Goal: Information Seeking & Learning: Learn about a topic

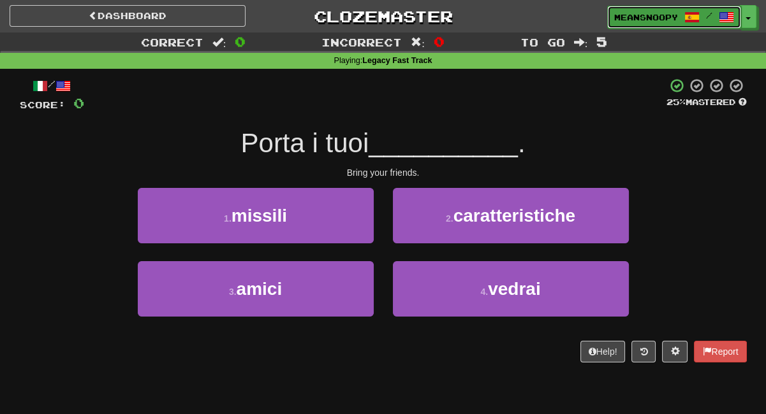
click at [659, 20] on span "meansnoopy" at bounding box center [646, 16] width 64 height 11
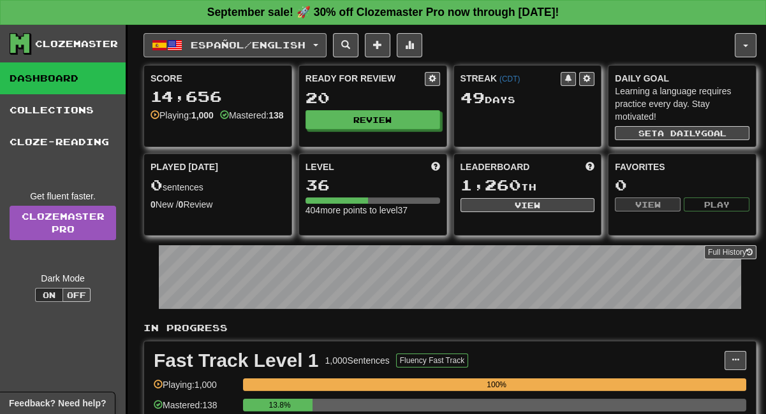
click at [301, 46] on span "Español / English" at bounding box center [248, 45] width 115 height 11
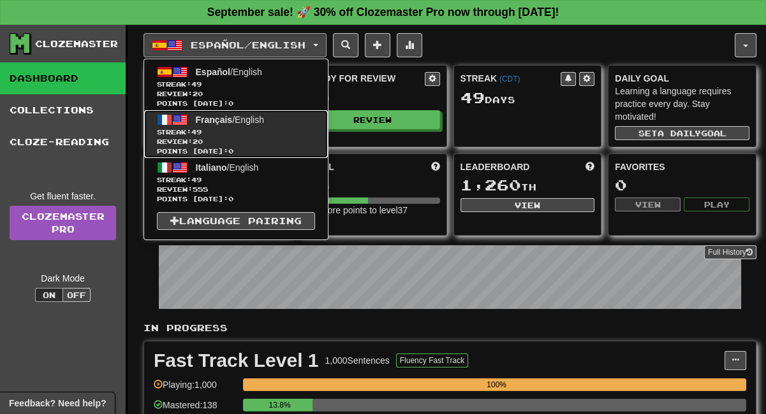
click at [255, 140] on span "Review: 20" at bounding box center [236, 142] width 158 height 10
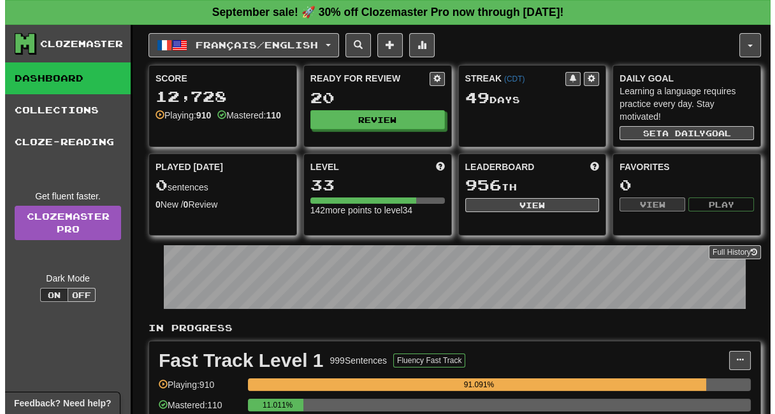
scroll to position [212, 0]
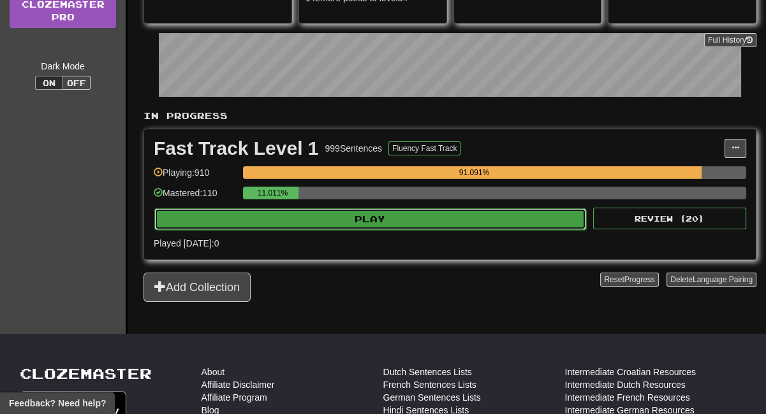
click at [334, 223] on button "Play" at bounding box center [370, 220] width 432 height 22
select select "**"
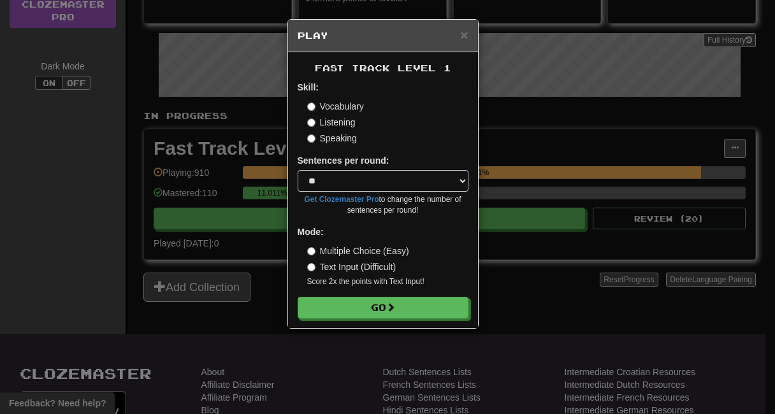
click at [316, 121] on label "Listening" at bounding box center [331, 122] width 48 height 13
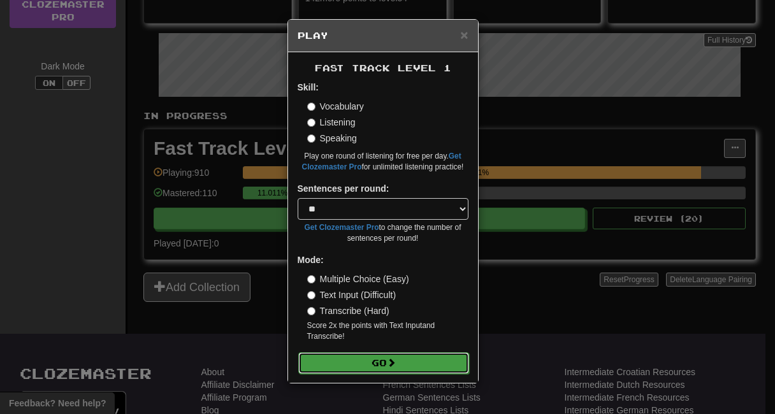
click at [325, 360] on button "Go" at bounding box center [383, 364] width 171 height 22
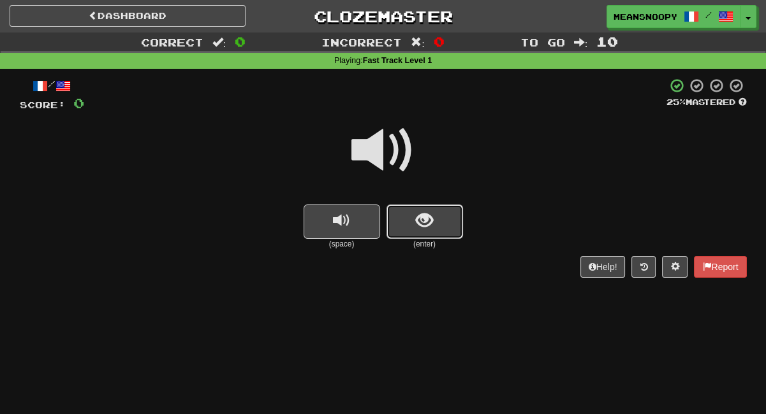
click at [441, 230] on button "show sentence" at bounding box center [424, 222] width 77 height 34
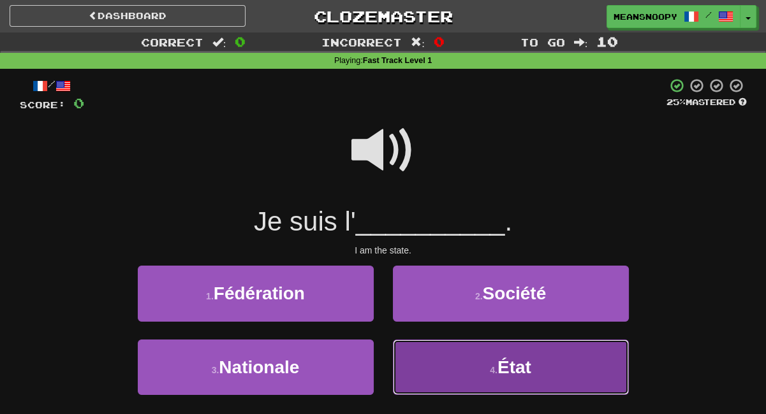
click at [423, 367] on button "4 . État" at bounding box center [511, 367] width 236 height 55
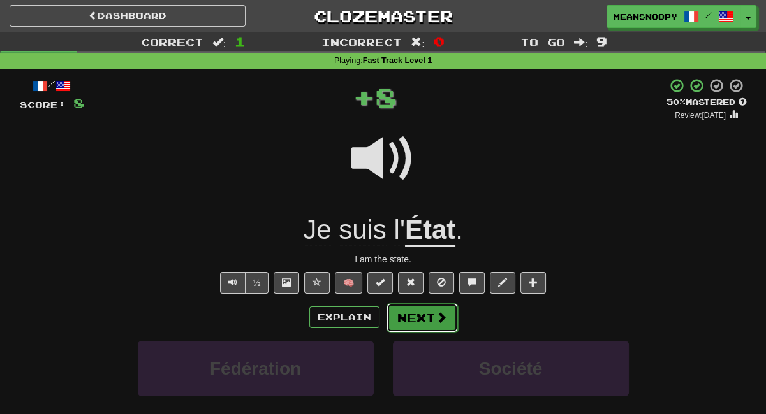
click at [416, 326] on button "Next" at bounding box center [421, 318] width 71 height 29
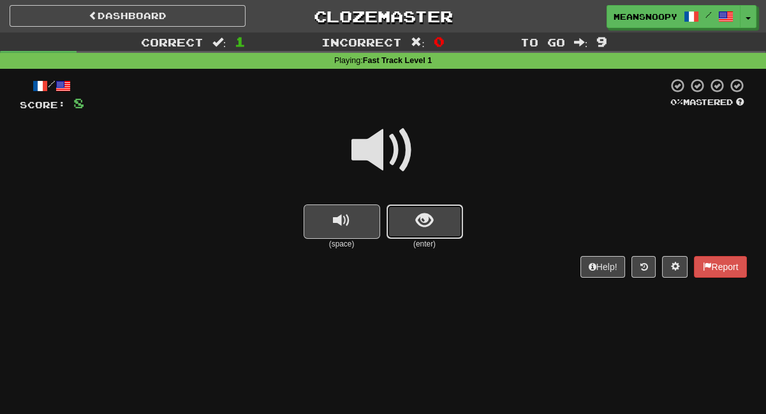
click at [399, 226] on button "show sentence" at bounding box center [424, 222] width 77 height 34
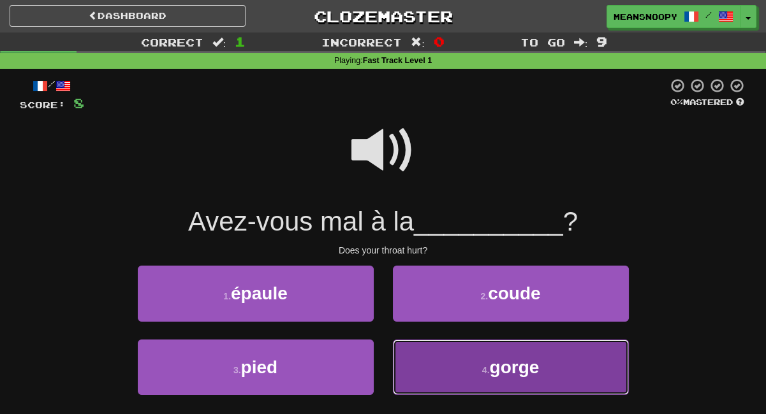
click at [440, 358] on button "4 . gorge" at bounding box center [511, 367] width 236 height 55
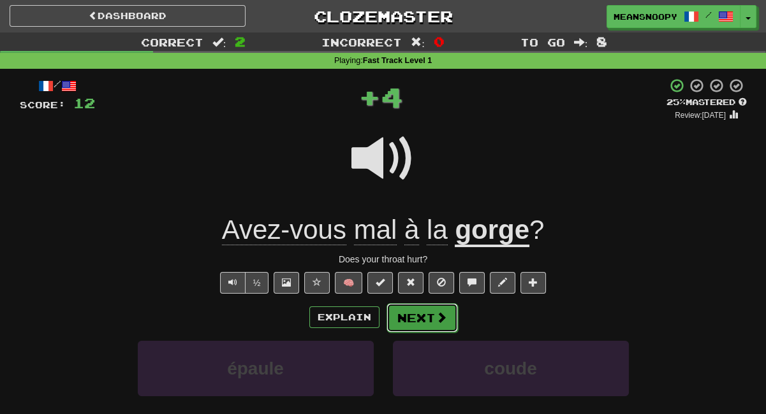
click at [427, 319] on button "Next" at bounding box center [421, 318] width 71 height 29
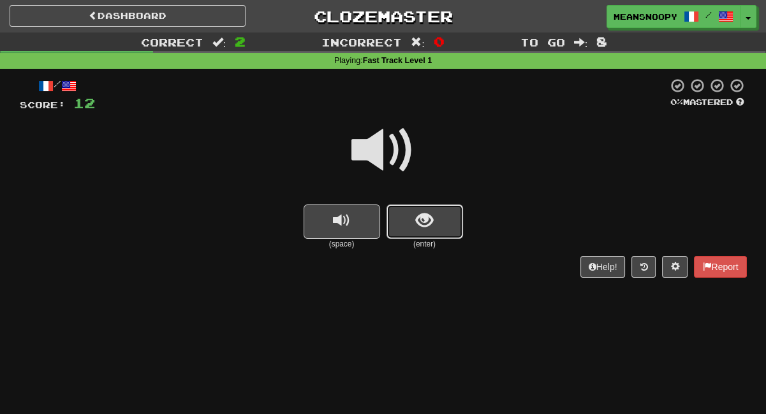
click at [422, 226] on span "show sentence" at bounding box center [424, 220] width 17 height 17
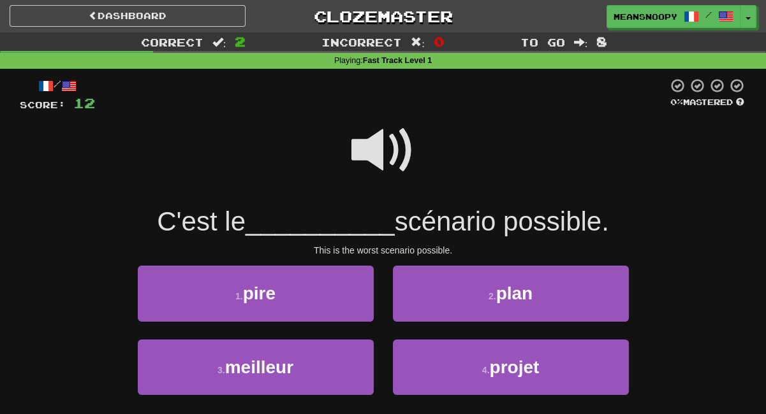
click at [369, 152] on span at bounding box center [383, 151] width 64 height 64
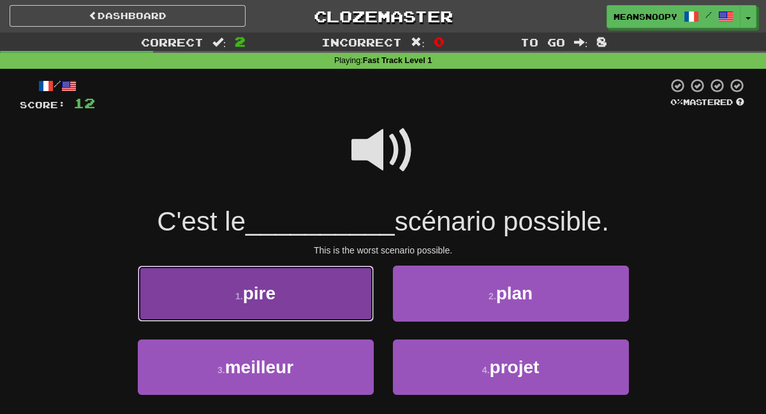
click at [296, 285] on button "1 . pire" at bounding box center [256, 293] width 236 height 55
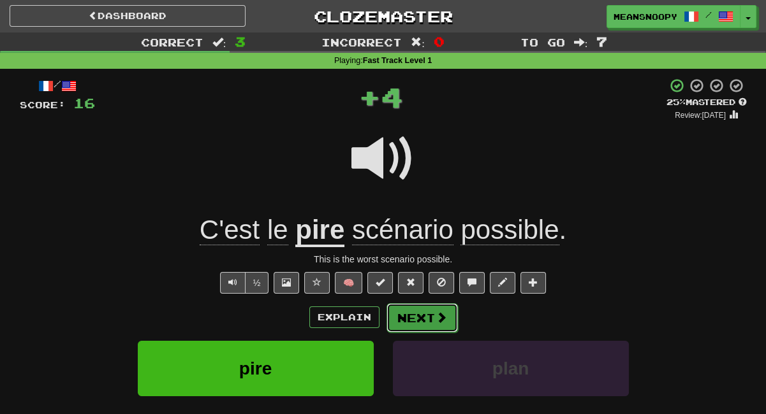
click at [414, 311] on button "Next" at bounding box center [421, 318] width 71 height 29
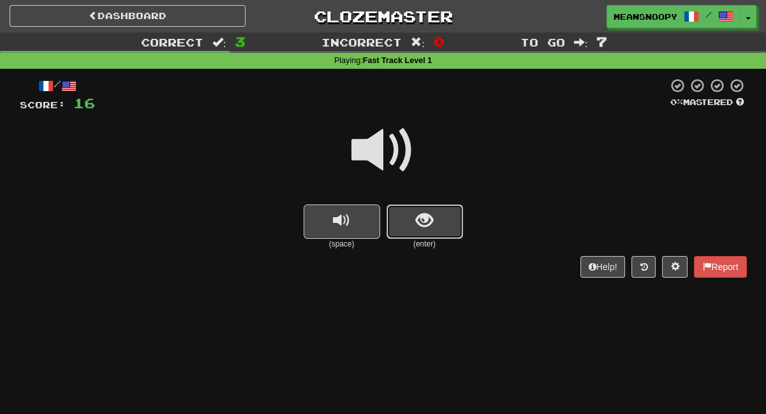
click at [430, 224] on span "show sentence" at bounding box center [424, 220] width 17 height 17
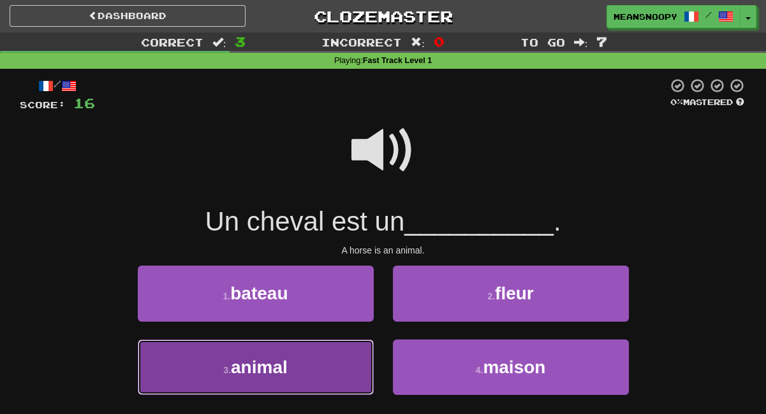
click at [332, 367] on button "3 . animal" at bounding box center [256, 367] width 236 height 55
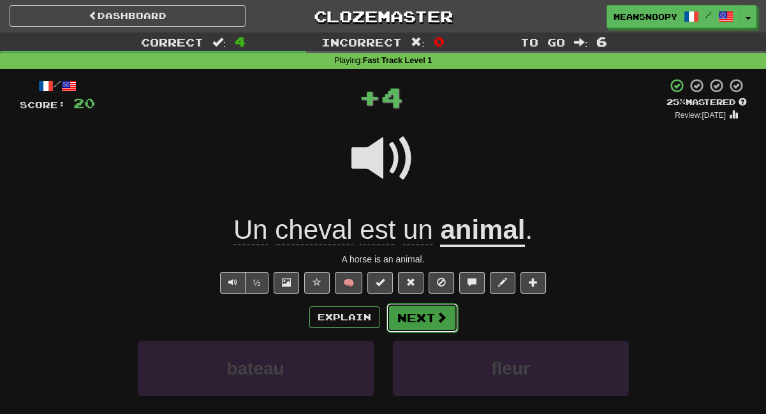
click at [414, 321] on button "Next" at bounding box center [421, 318] width 71 height 29
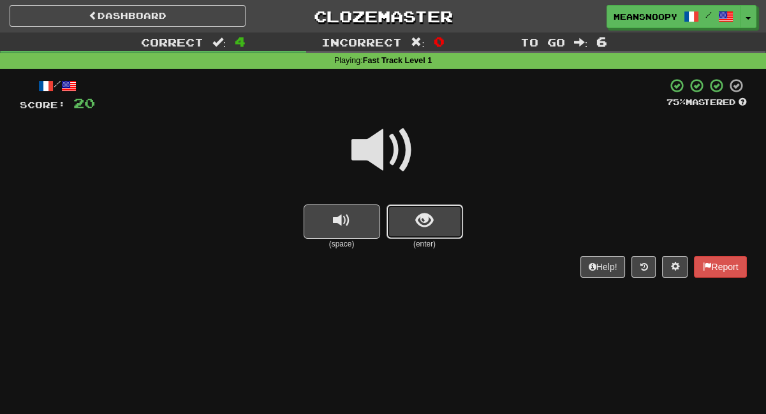
click at [432, 233] on button "show sentence" at bounding box center [424, 222] width 77 height 34
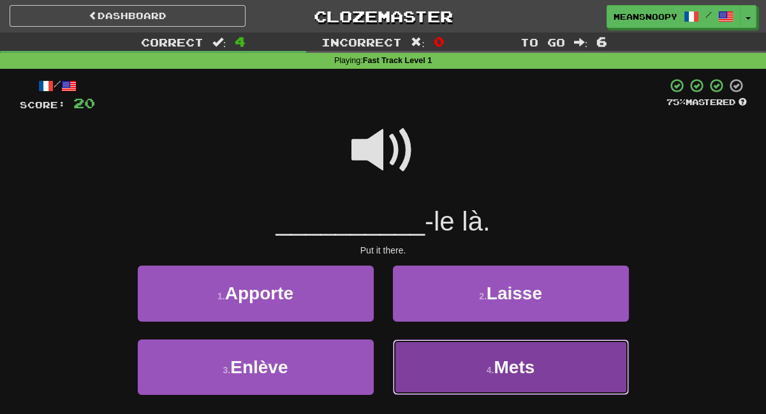
click at [451, 375] on button "4 . Mets" at bounding box center [511, 367] width 236 height 55
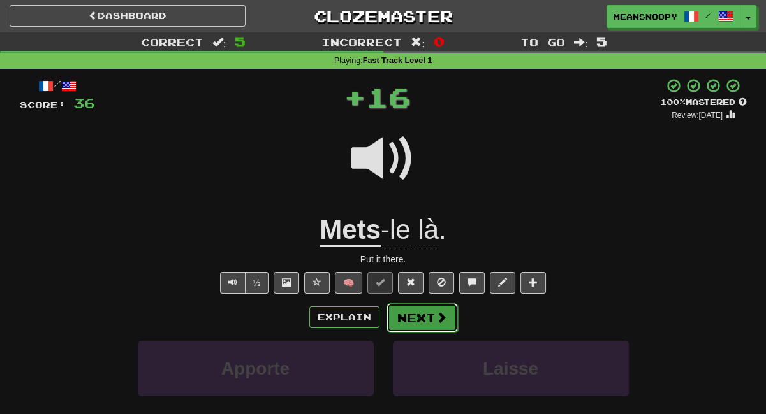
click at [432, 319] on button "Next" at bounding box center [421, 318] width 71 height 29
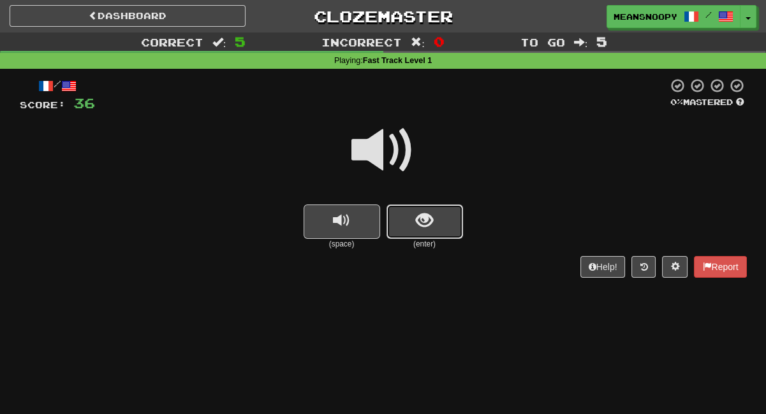
click at [414, 235] on button "show sentence" at bounding box center [424, 222] width 77 height 34
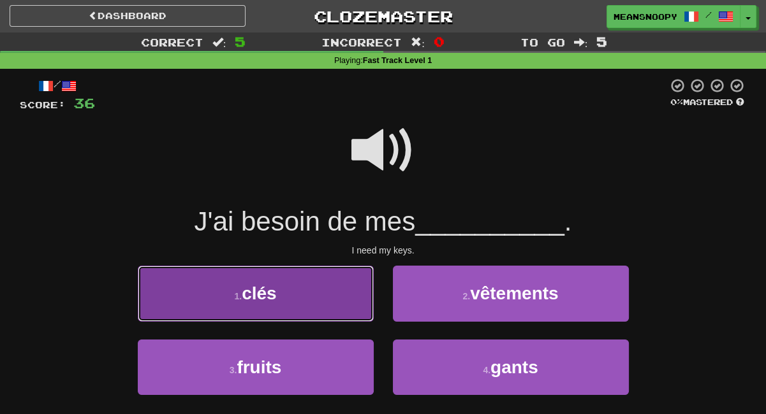
click at [336, 307] on button "1 . clés" at bounding box center [256, 293] width 236 height 55
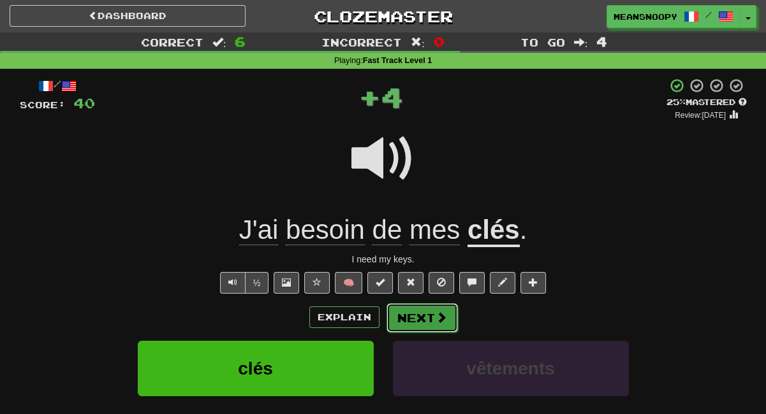
click at [413, 321] on button "Next" at bounding box center [421, 318] width 71 height 29
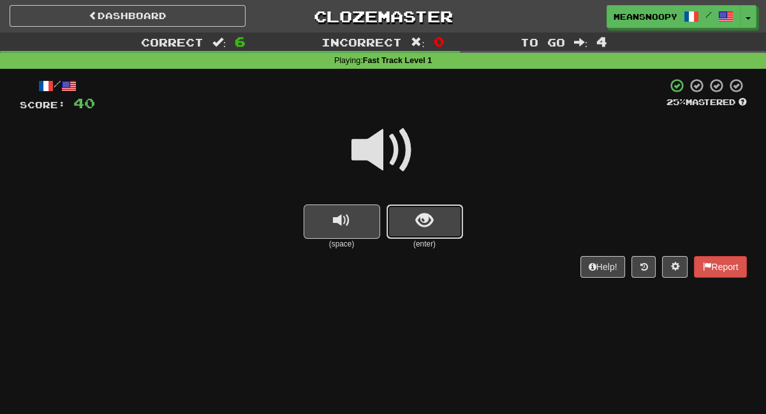
click at [399, 225] on button "show sentence" at bounding box center [424, 222] width 77 height 34
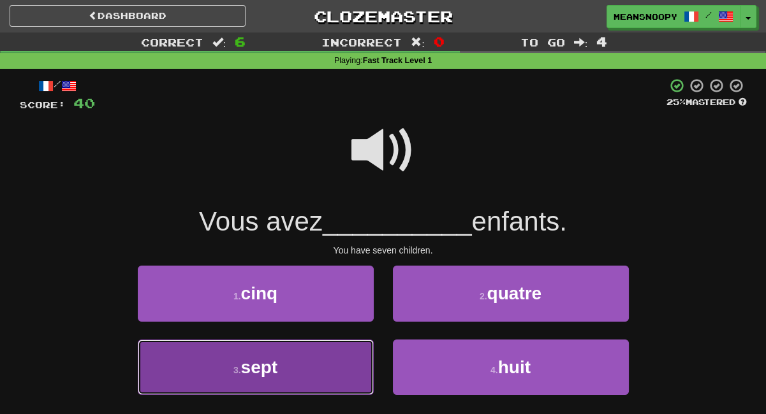
click at [314, 374] on button "3 . sept" at bounding box center [256, 367] width 236 height 55
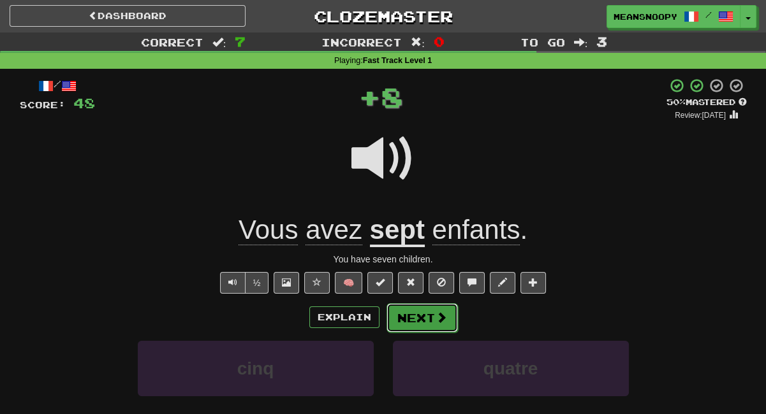
click at [438, 322] on span at bounding box center [441, 317] width 11 height 11
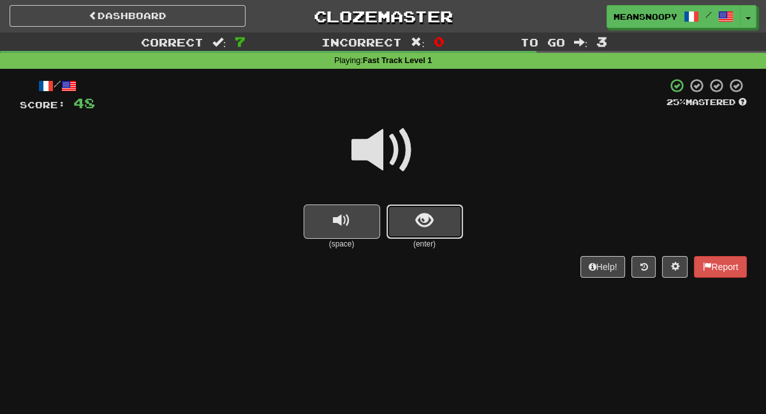
click at [410, 224] on button "show sentence" at bounding box center [424, 222] width 77 height 34
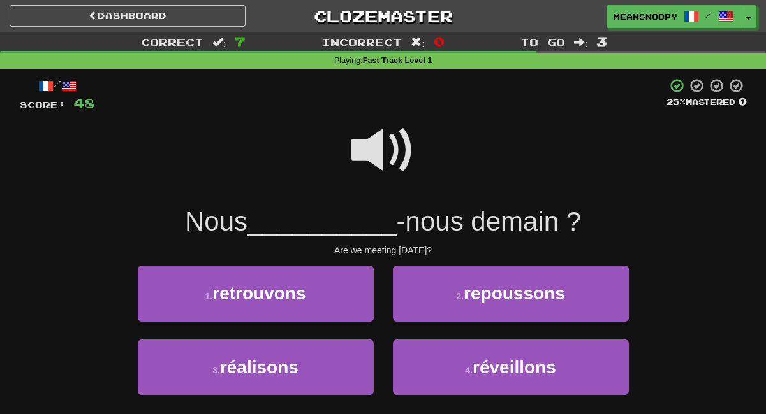
click at [372, 152] on span at bounding box center [383, 151] width 64 height 64
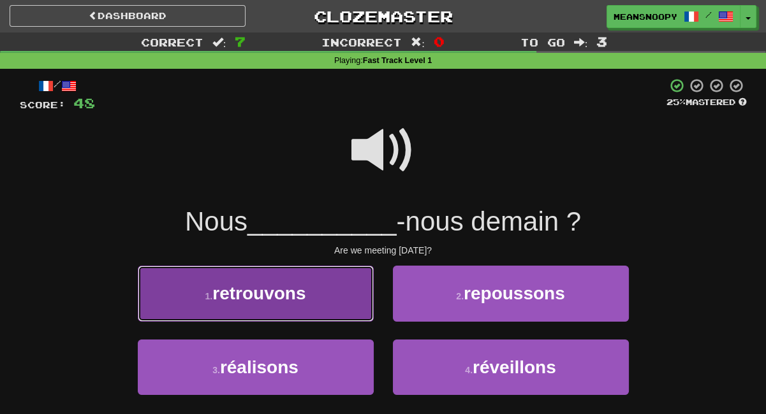
click at [339, 290] on button "1 . retrouvons" at bounding box center [256, 293] width 236 height 55
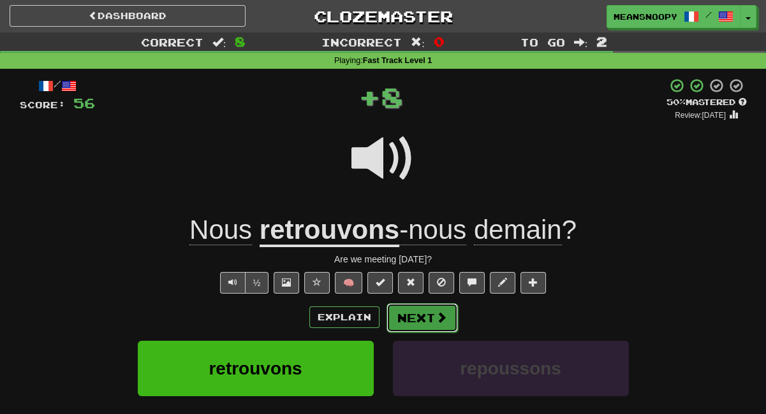
click at [415, 321] on button "Next" at bounding box center [421, 318] width 71 height 29
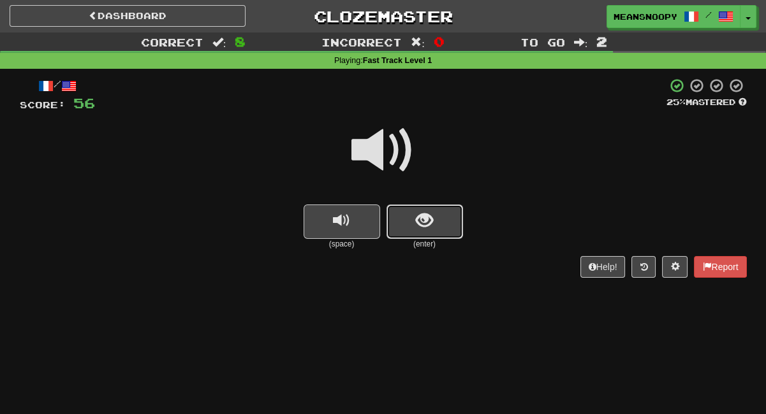
click at [405, 234] on button "show sentence" at bounding box center [424, 222] width 77 height 34
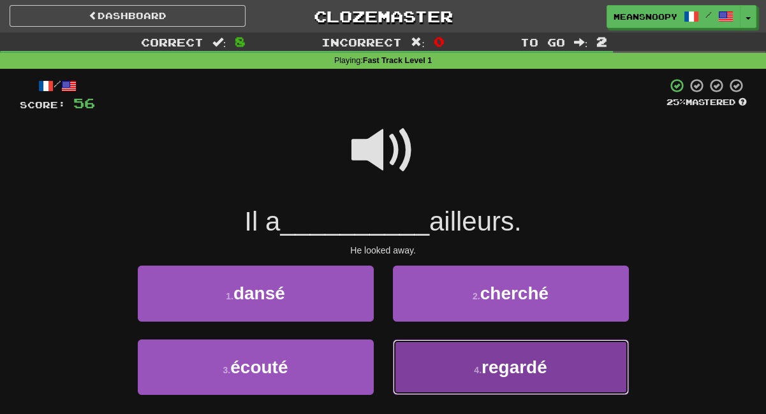
click at [432, 367] on button "4 . regardé" at bounding box center [511, 367] width 236 height 55
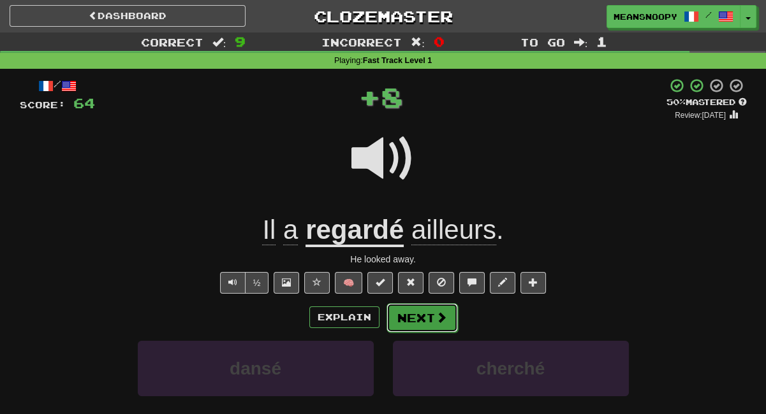
click at [420, 325] on button "Next" at bounding box center [421, 318] width 71 height 29
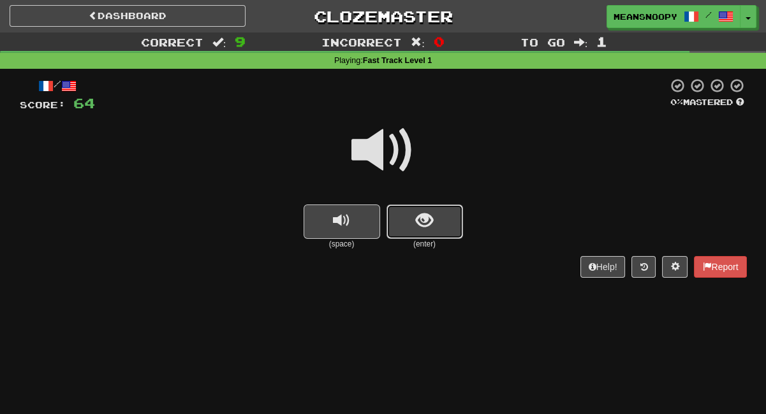
click at [408, 232] on button "show sentence" at bounding box center [424, 222] width 77 height 34
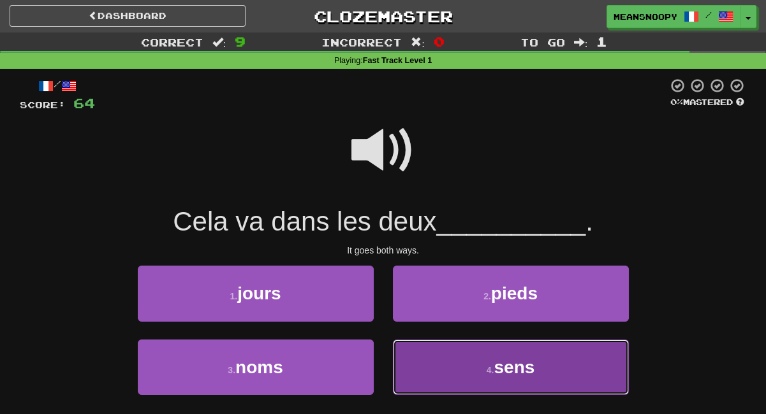
click at [428, 369] on button "4 . sens" at bounding box center [511, 367] width 236 height 55
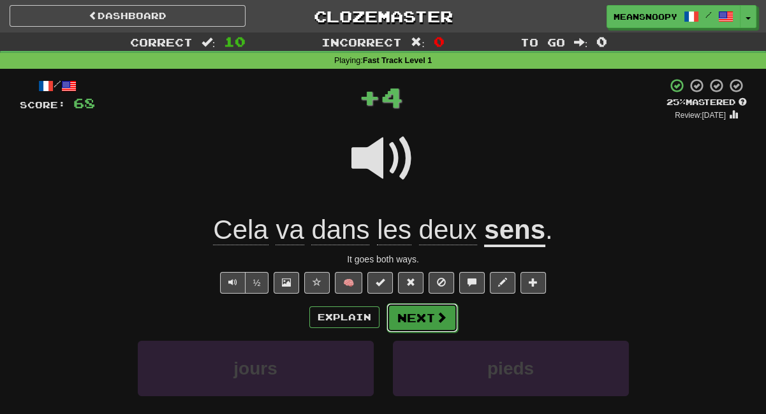
click at [418, 326] on button "Next" at bounding box center [421, 318] width 71 height 29
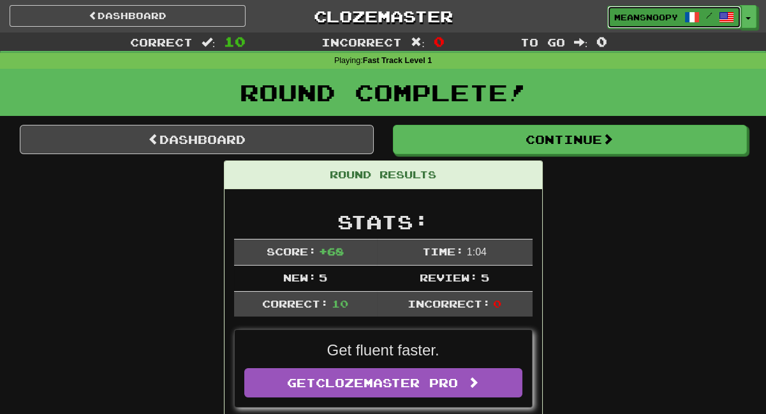
click at [656, 17] on span "meansnoopy" at bounding box center [646, 16] width 64 height 11
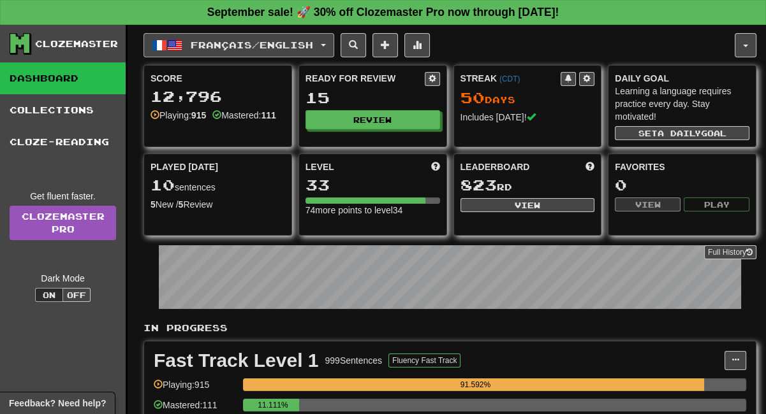
click at [313, 45] on span "Français / English" at bounding box center [252, 45] width 122 height 11
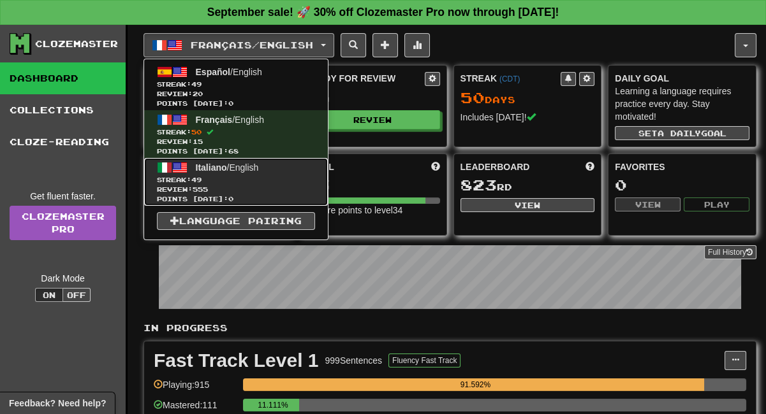
click at [230, 175] on span "Streak: 49" at bounding box center [236, 180] width 158 height 10
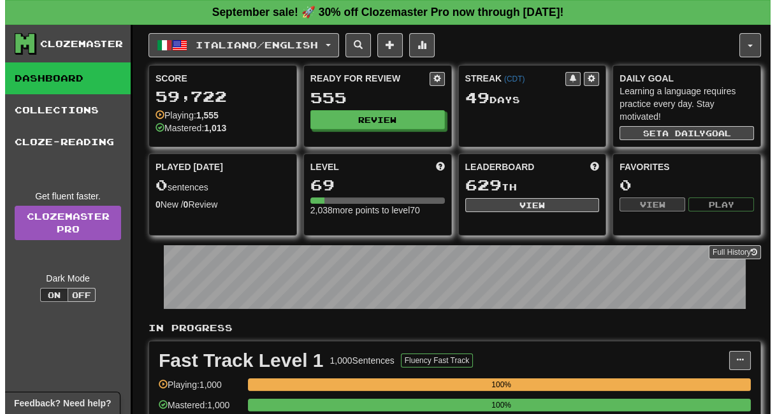
scroll to position [212, 0]
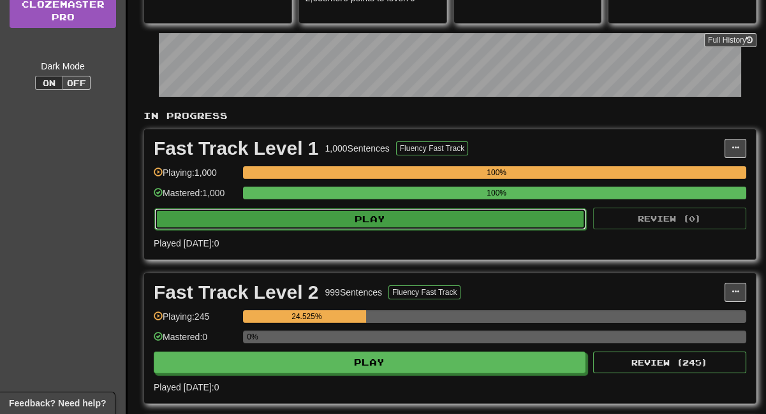
click at [453, 215] on button "Play" at bounding box center [370, 220] width 432 height 22
select select "**"
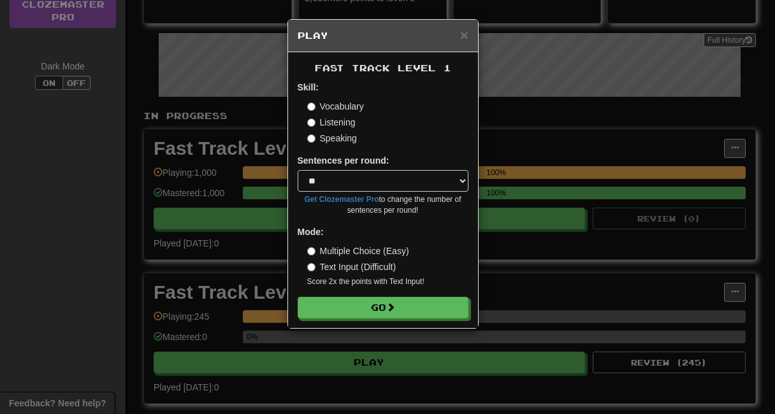
click at [337, 122] on label "Listening" at bounding box center [331, 122] width 48 height 13
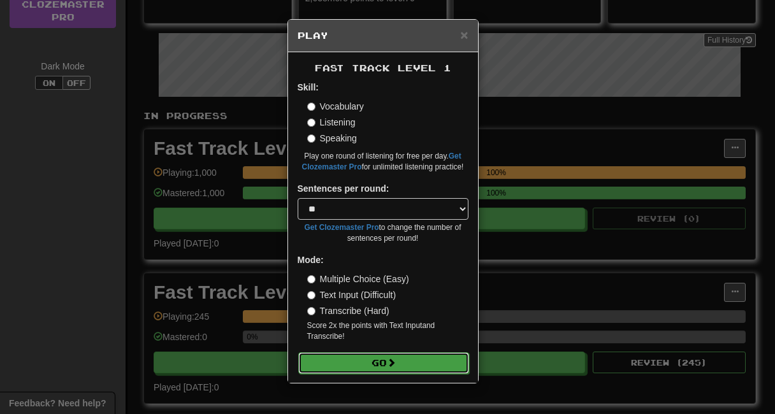
click at [362, 365] on button "Go" at bounding box center [383, 364] width 171 height 22
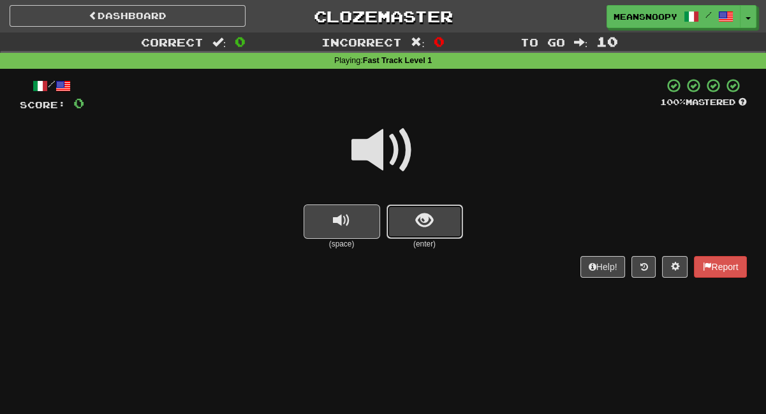
click at [410, 233] on button "show sentence" at bounding box center [424, 222] width 77 height 34
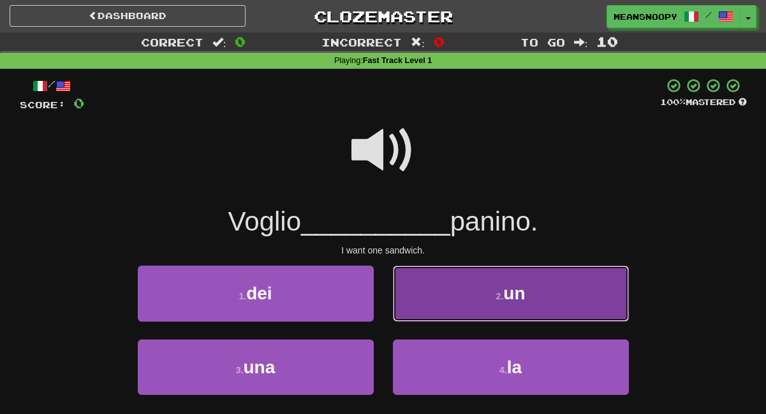
click at [441, 301] on button "2 . un" at bounding box center [511, 293] width 236 height 55
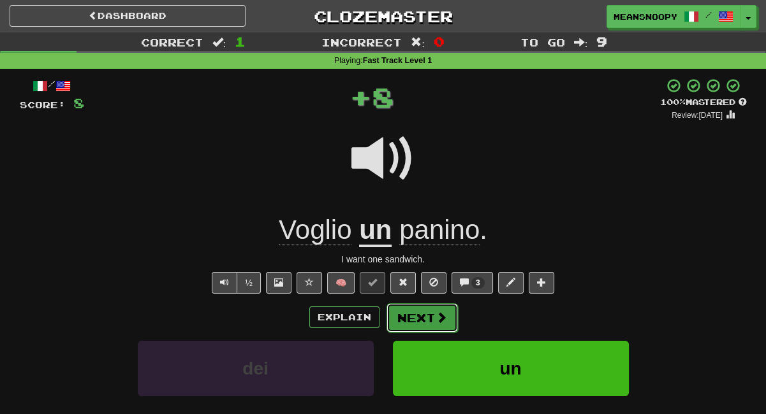
click at [420, 314] on button "Next" at bounding box center [421, 318] width 71 height 29
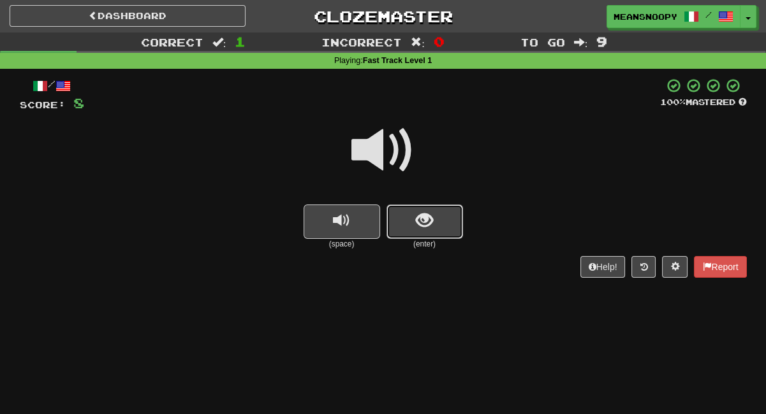
click at [391, 217] on button "show sentence" at bounding box center [424, 222] width 77 height 34
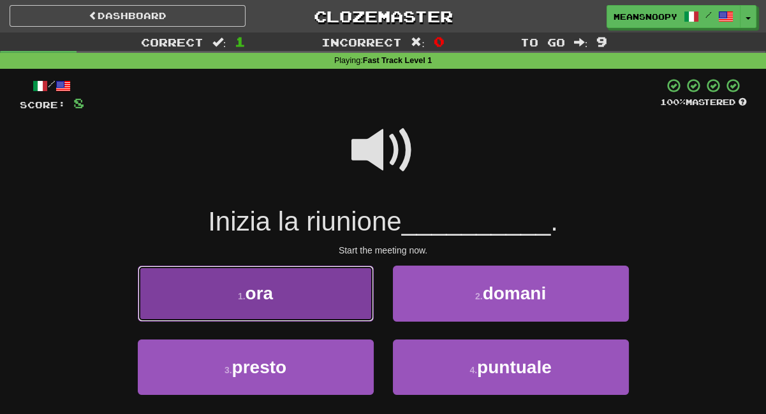
click at [311, 291] on button "1 . ora" at bounding box center [256, 293] width 236 height 55
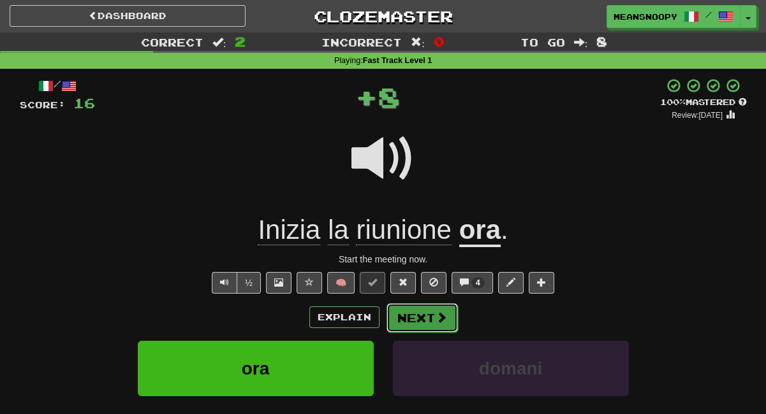
click at [407, 311] on button "Next" at bounding box center [421, 318] width 71 height 29
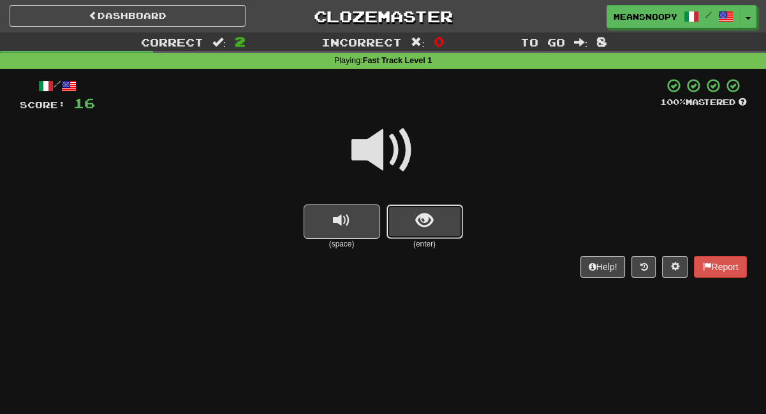
click at [420, 230] on span "show sentence" at bounding box center [424, 220] width 17 height 17
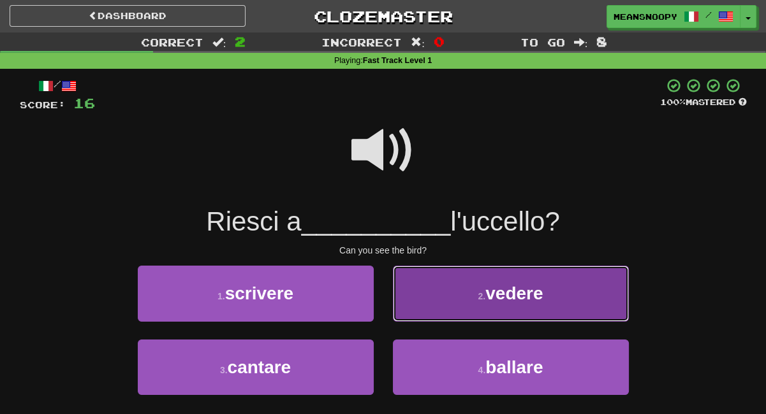
click at [454, 309] on button "2 . vedere" at bounding box center [511, 293] width 236 height 55
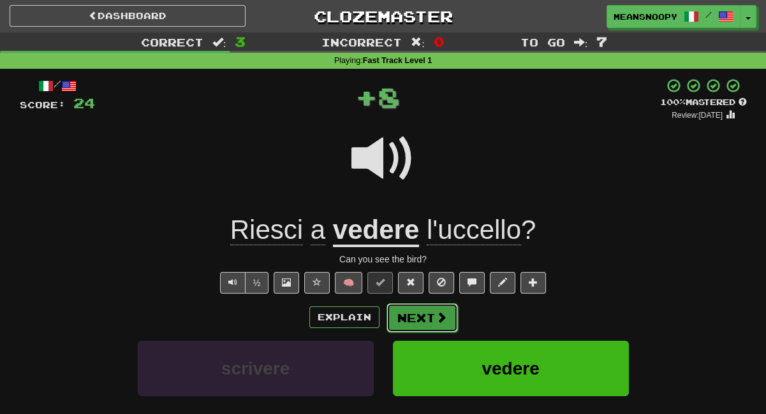
click at [410, 318] on button "Next" at bounding box center [421, 318] width 71 height 29
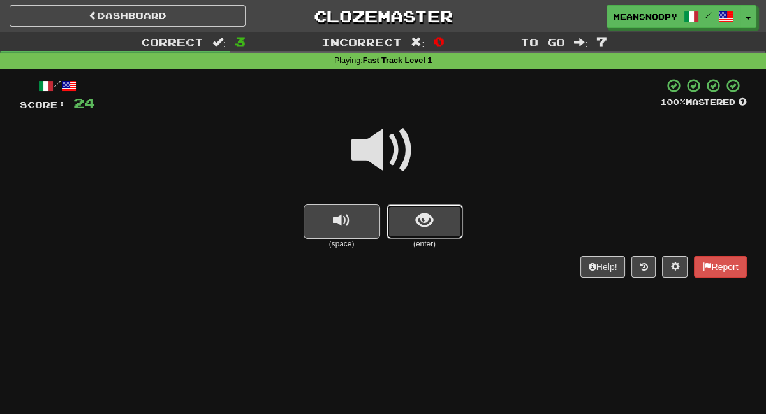
click at [426, 230] on span "show sentence" at bounding box center [424, 220] width 17 height 17
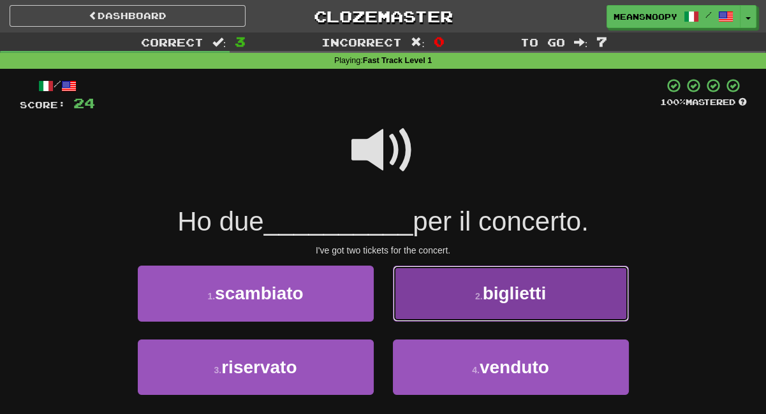
click at [434, 299] on button "2 . biglietti" at bounding box center [511, 293] width 236 height 55
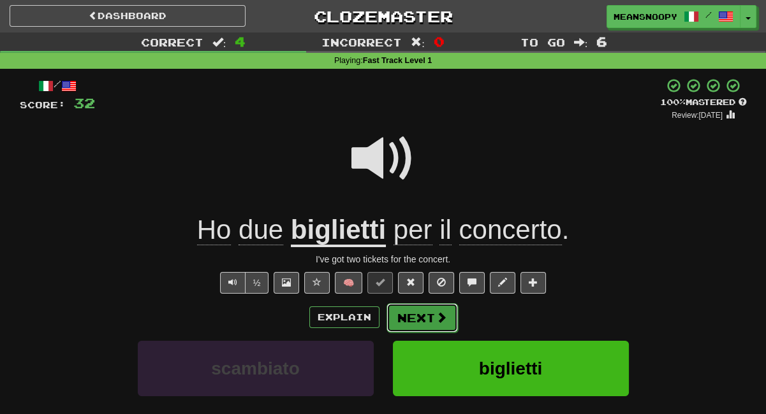
click at [409, 316] on button "Next" at bounding box center [421, 318] width 71 height 29
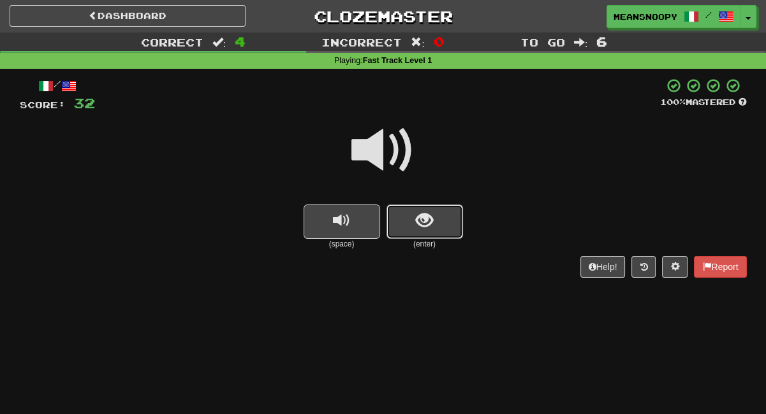
click at [458, 227] on button "show sentence" at bounding box center [424, 222] width 77 height 34
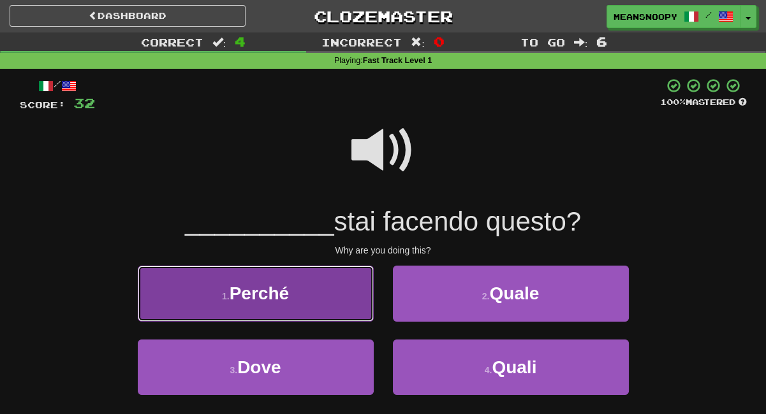
click at [347, 286] on button "1 . Perché" at bounding box center [256, 293] width 236 height 55
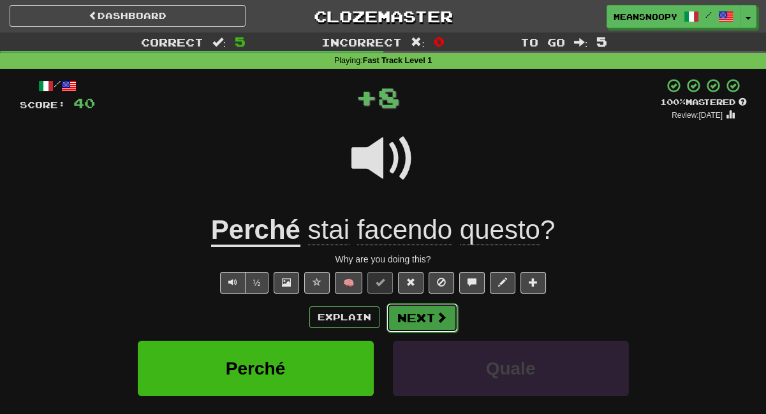
click at [417, 316] on button "Next" at bounding box center [421, 318] width 71 height 29
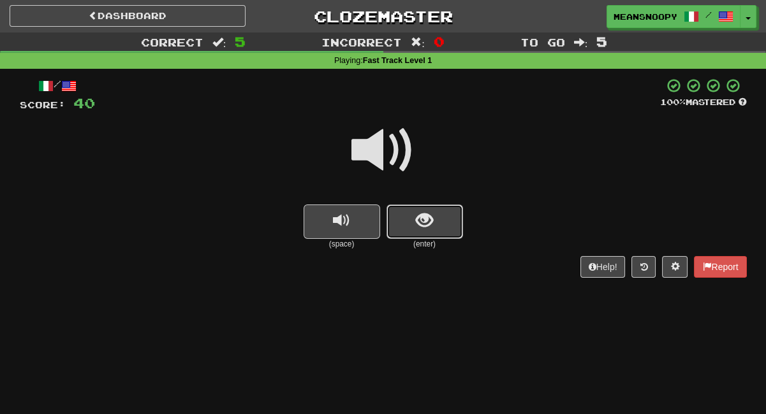
click at [430, 237] on button "show sentence" at bounding box center [424, 222] width 77 height 34
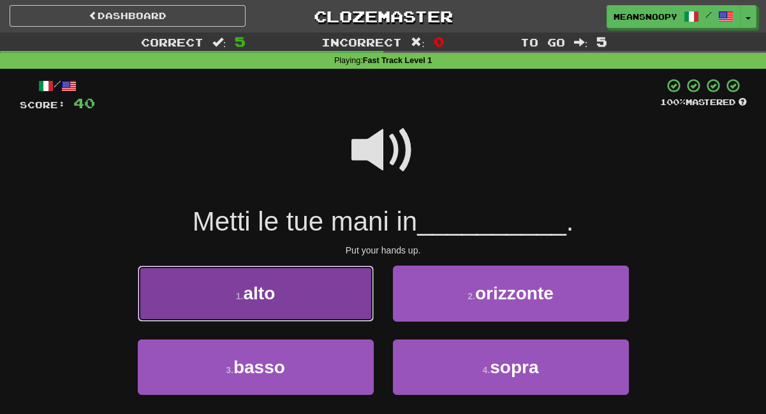
click at [344, 319] on button "1 . alto" at bounding box center [256, 293] width 236 height 55
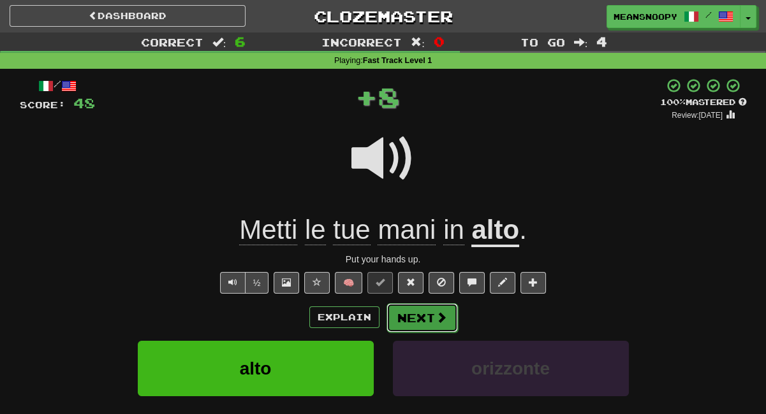
click at [419, 317] on button "Next" at bounding box center [421, 318] width 71 height 29
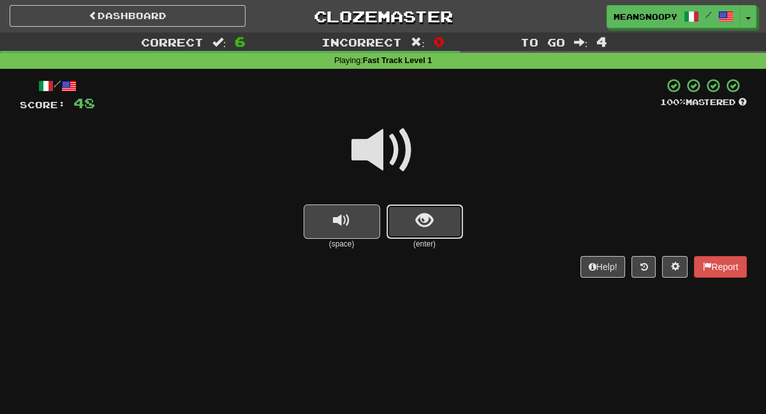
click at [423, 217] on span "show sentence" at bounding box center [424, 220] width 17 height 17
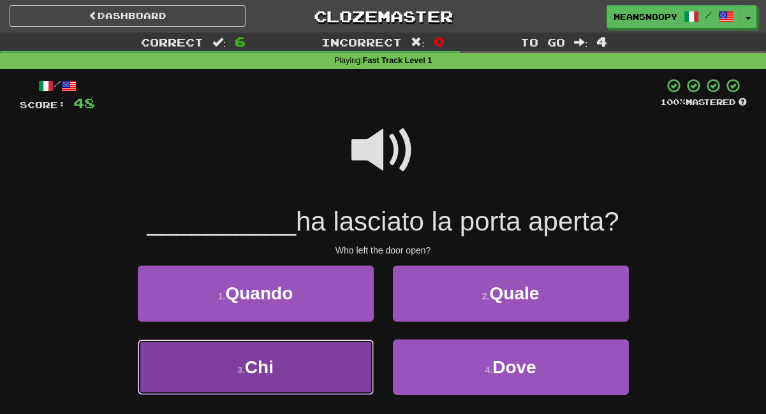
click at [316, 359] on button "3 . Chi" at bounding box center [256, 367] width 236 height 55
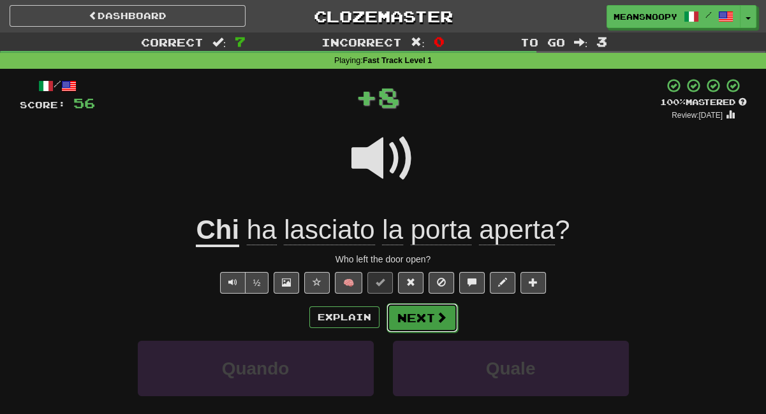
click at [421, 319] on button "Next" at bounding box center [421, 318] width 71 height 29
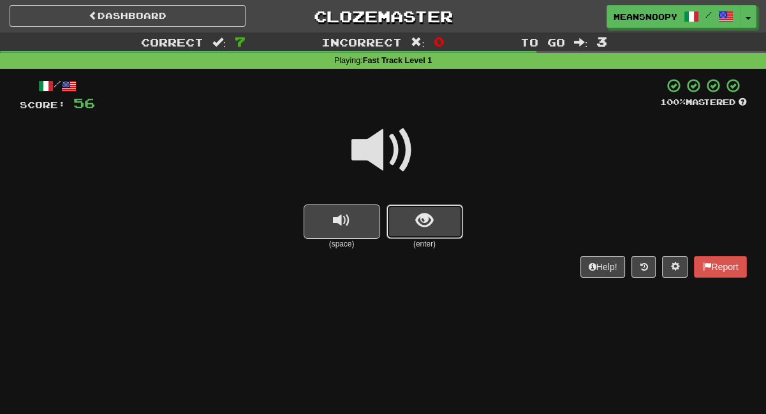
click at [436, 235] on button "show sentence" at bounding box center [424, 222] width 77 height 34
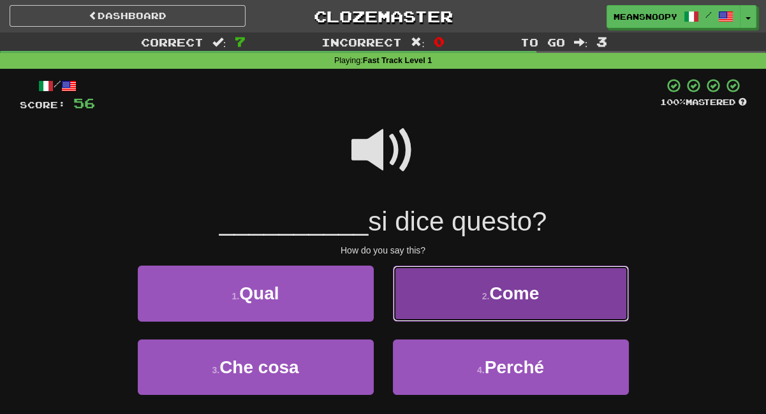
click at [433, 303] on button "2 . Come" at bounding box center [511, 293] width 236 height 55
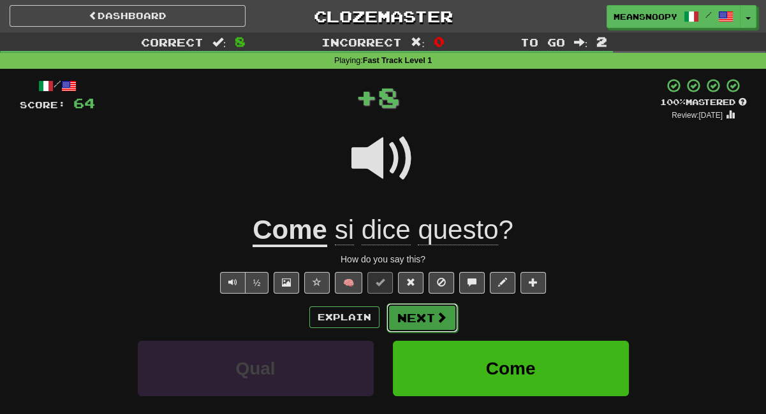
click at [416, 318] on button "Next" at bounding box center [421, 318] width 71 height 29
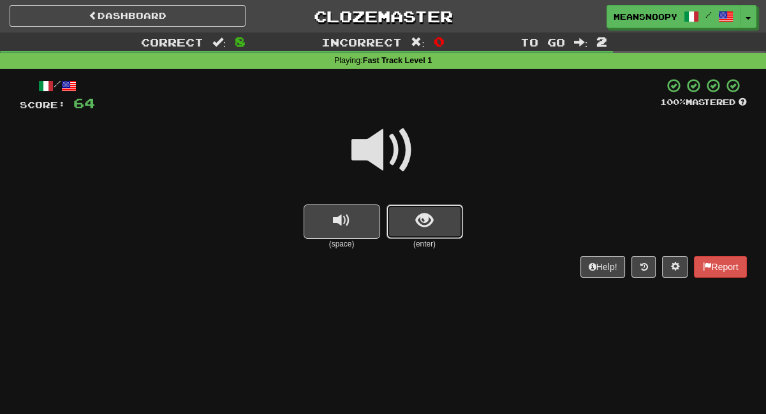
click at [427, 224] on span "show sentence" at bounding box center [424, 220] width 17 height 17
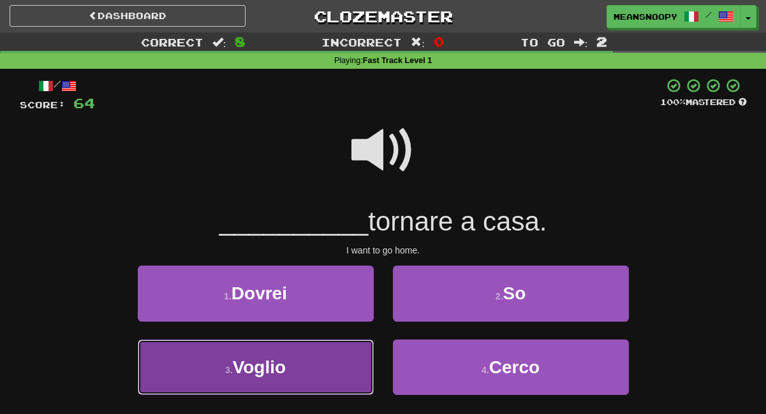
click at [341, 353] on button "3 . Voglio" at bounding box center [256, 367] width 236 height 55
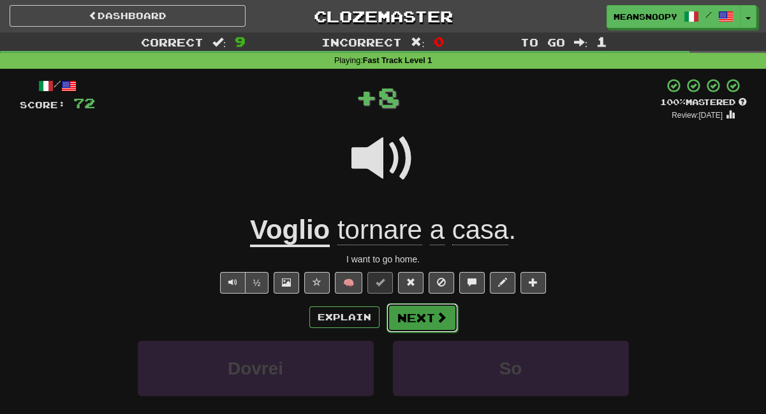
click at [409, 319] on button "Next" at bounding box center [421, 318] width 71 height 29
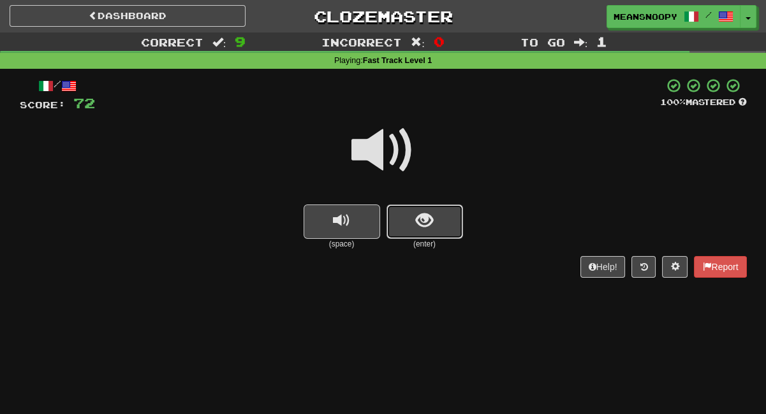
click at [432, 217] on span "show sentence" at bounding box center [424, 220] width 17 height 17
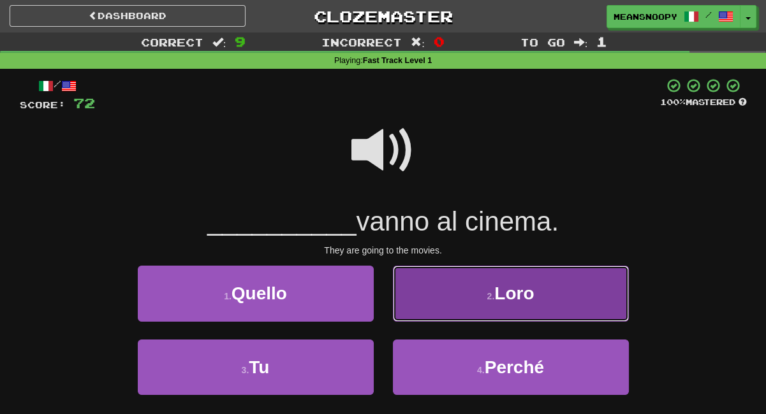
click at [431, 283] on button "2 . Loro" at bounding box center [511, 293] width 236 height 55
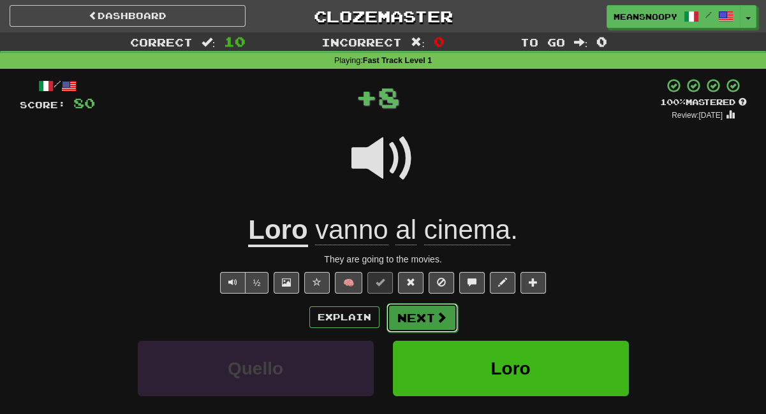
click at [418, 318] on button "Next" at bounding box center [421, 318] width 71 height 29
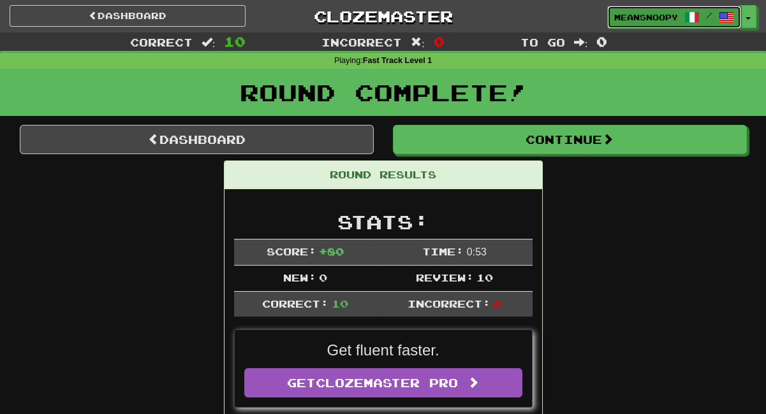
click at [648, 21] on span "meansnoopy" at bounding box center [646, 16] width 64 height 11
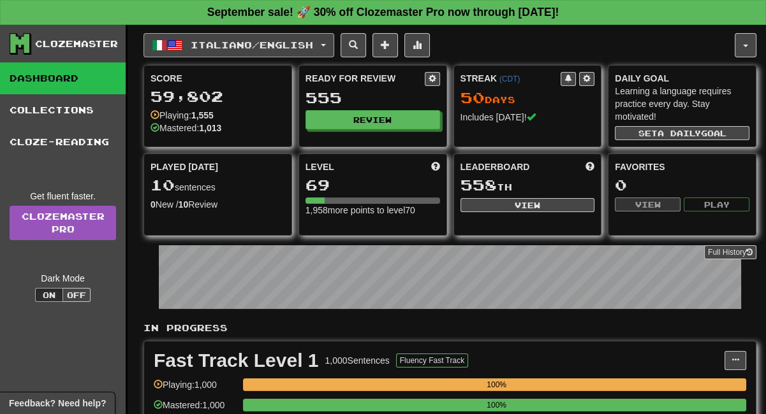
click at [289, 50] on span "Italiano / English" at bounding box center [252, 45] width 122 height 11
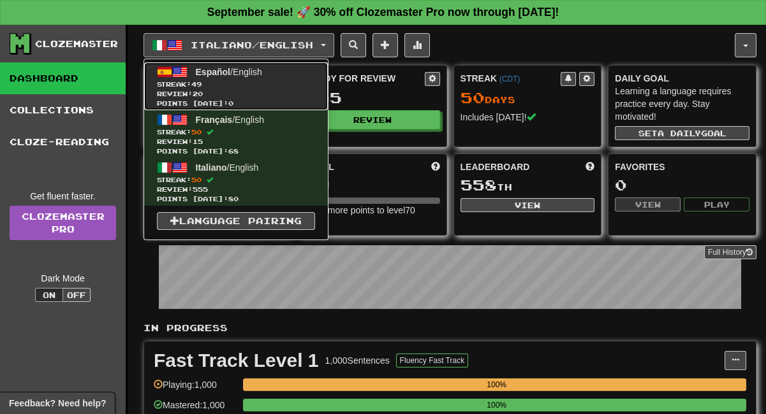
click at [237, 76] on span "Español / English" at bounding box center [229, 72] width 66 height 10
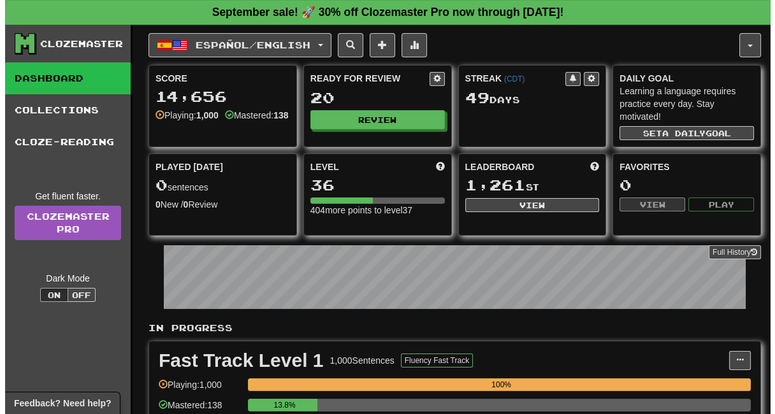
scroll to position [212, 0]
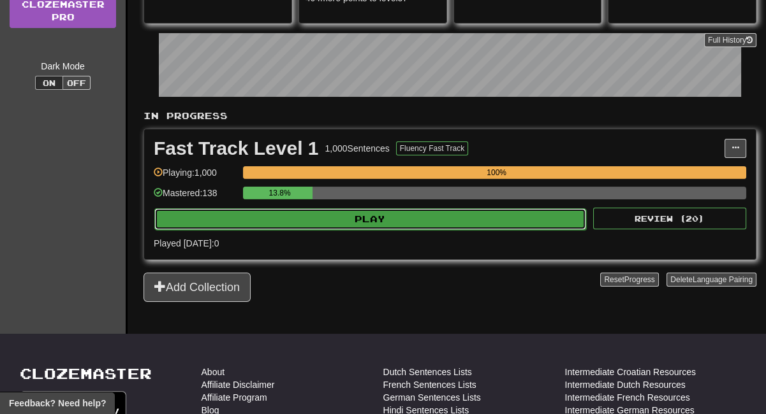
click at [372, 220] on button "Play" at bounding box center [370, 220] width 432 height 22
select select "**"
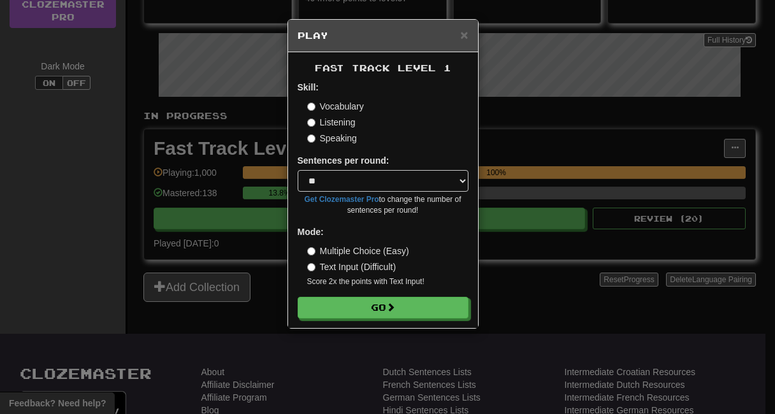
click at [336, 125] on label "Listening" at bounding box center [331, 122] width 48 height 13
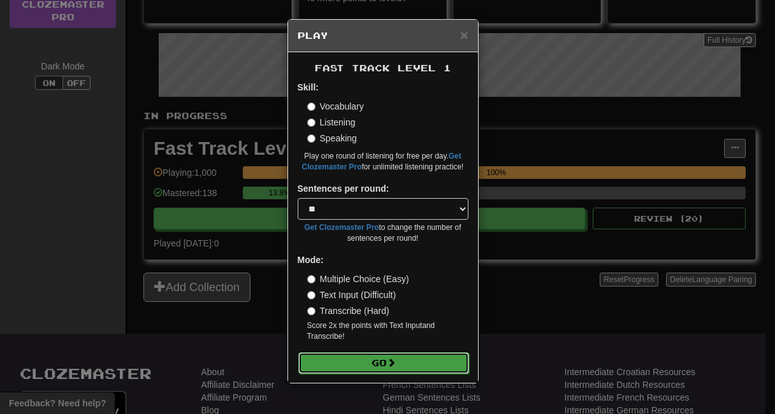
click at [355, 364] on button "Go" at bounding box center [383, 364] width 171 height 22
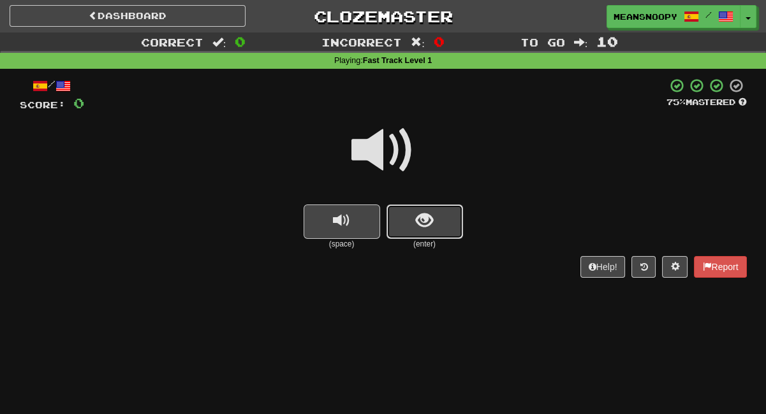
click at [406, 225] on button "show sentence" at bounding box center [424, 222] width 77 height 34
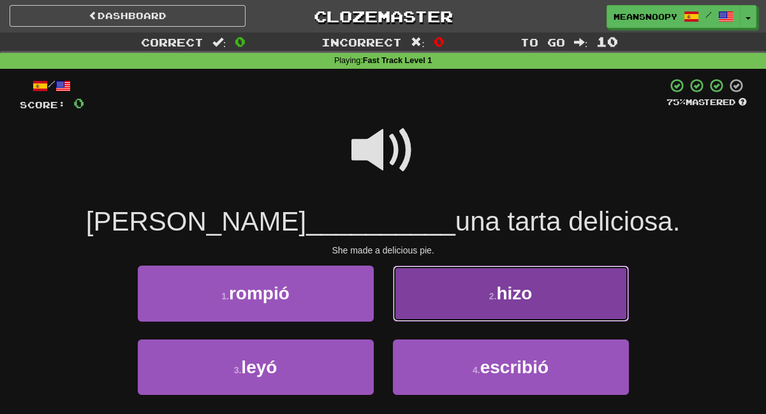
click at [425, 288] on button "2 . hizo" at bounding box center [511, 293] width 236 height 55
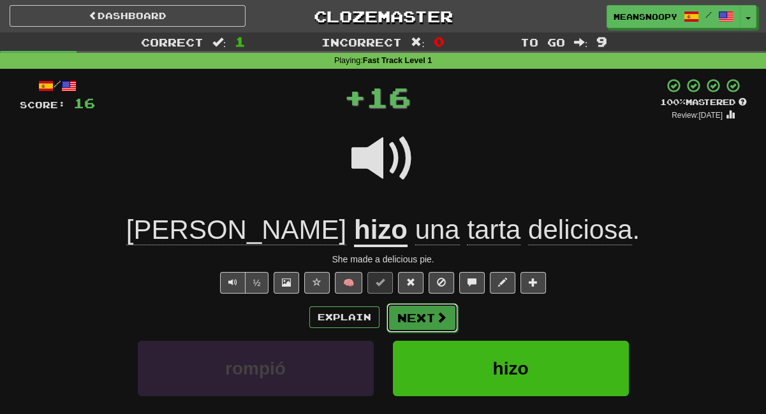
click at [420, 318] on button "Next" at bounding box center [421, 318] width 71 height 29
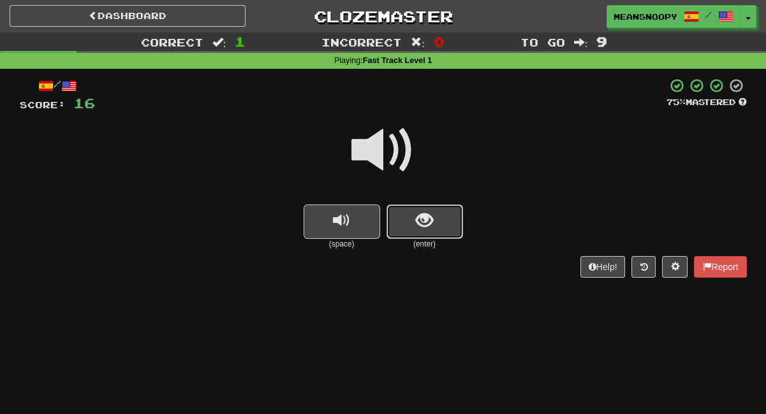
click at [422, 228] on span "show sentence" at bounding box center [424, 220] width 17 height 17
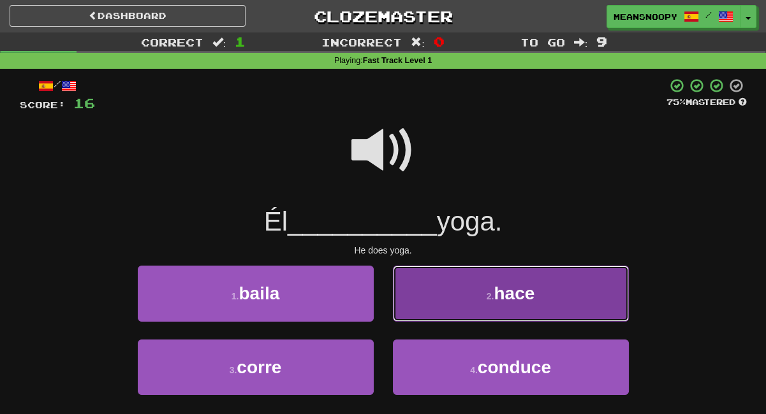
click at [430, 311] on button "2 . hace" at bounding box center [511, 293] width 236 height 55
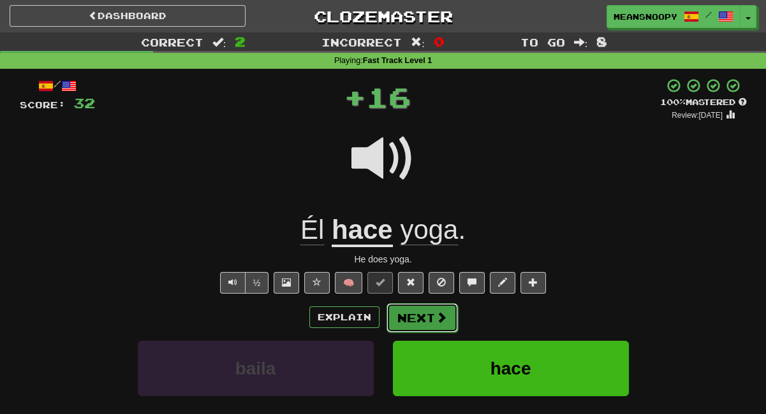
click at [416, 326] on button "Next" at bounding box center [421, 318] width 71 height 29
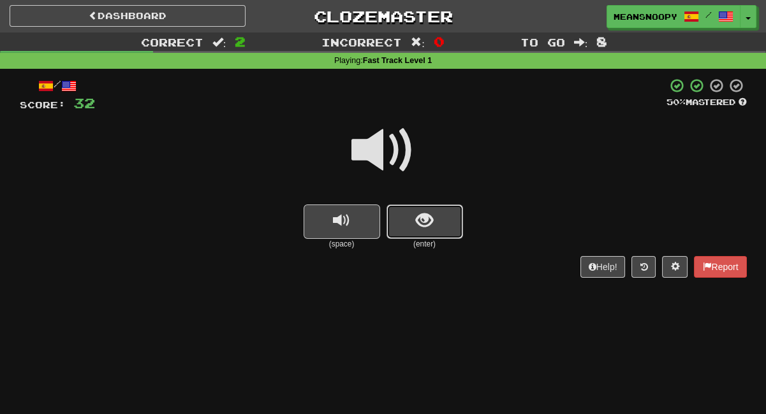
click at [439, 230] on button "show sentence" at bounding box center [424, 222] width 77 height 34
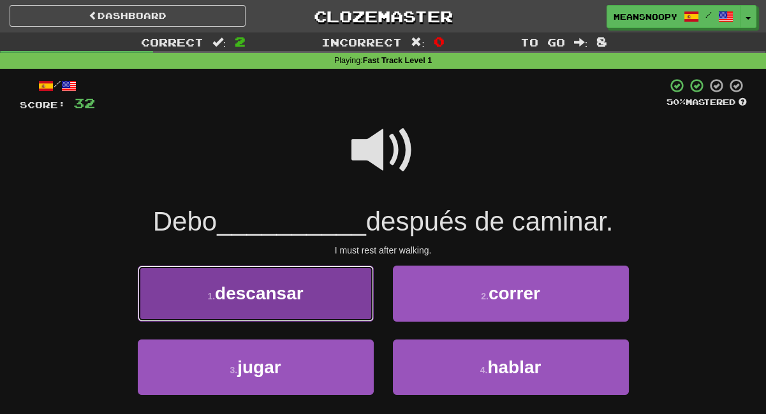
click at [355, 282] on button "1 . descansar" at bounding box center [256, 293] width 236 height 55
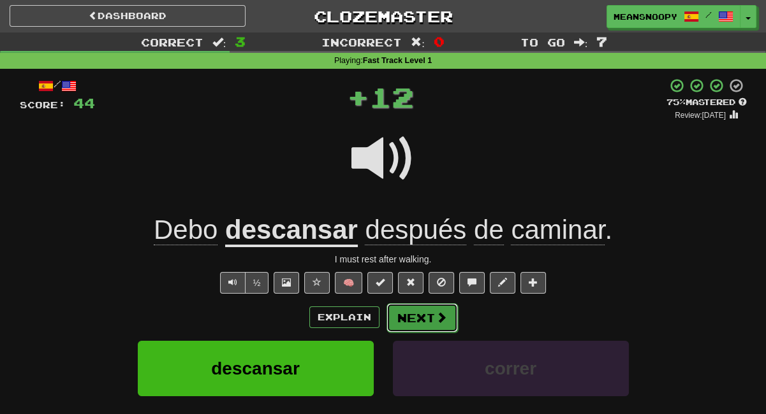
click at [426, 321] on button "Next" at bounding box center [421, 318] width 71 height 29
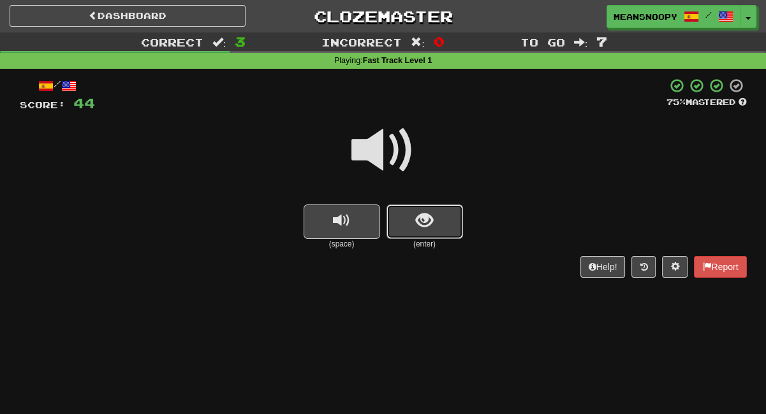
click at [411, 232] on button "show sentence" at bounding box center [424, 222] width 77 height 34
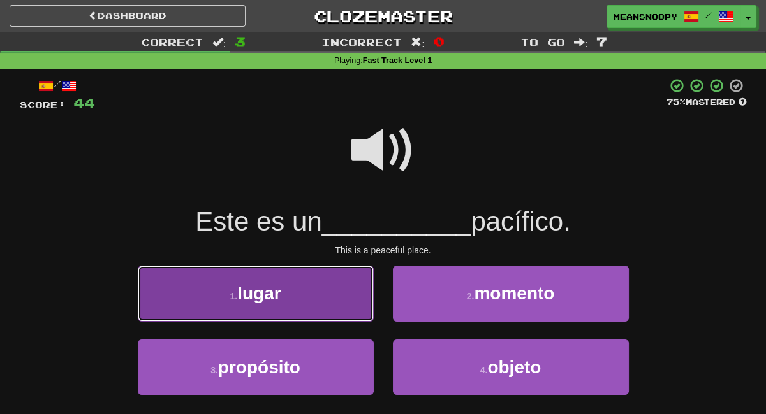
click at [353, 298] on button "1 . lugar" at bounding box center [256, 293] width 236 height 55
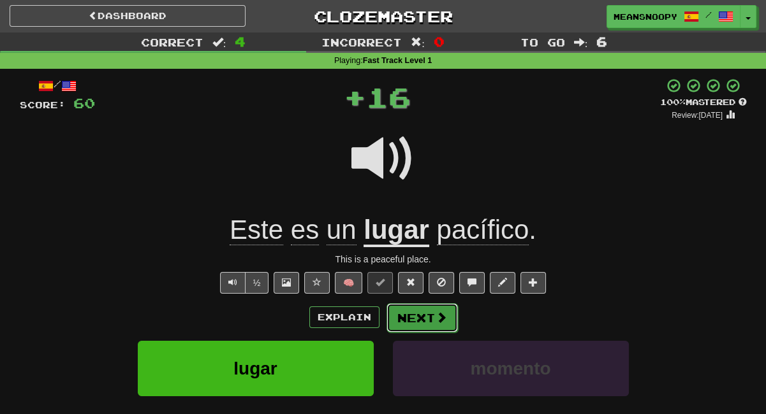
click at [425, 316] on button "Next" at bounding box center [421, 318] width 71 height 29
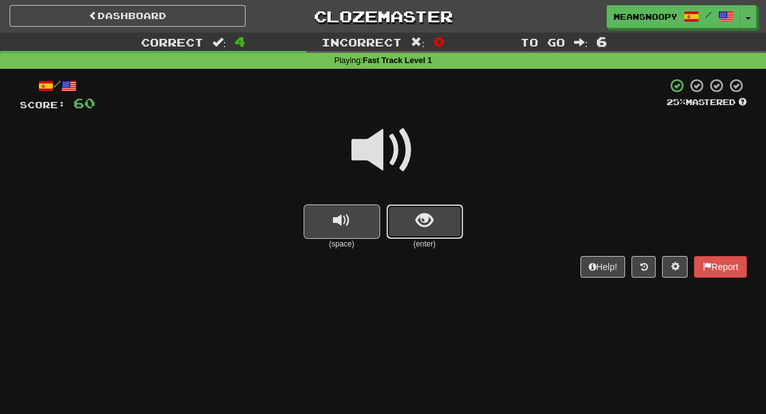
click at [439, 223] on button "show sentence" at bounding box center [424, 222] width 77 height 34
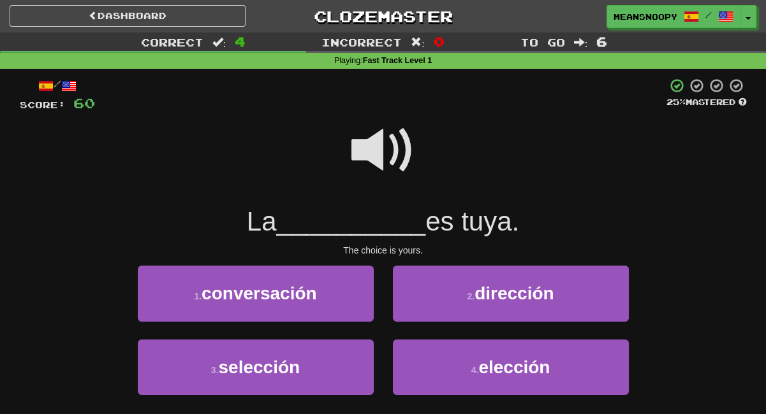
click at [377, 158] on span at bounding box center [383, 151] width 64 height 64
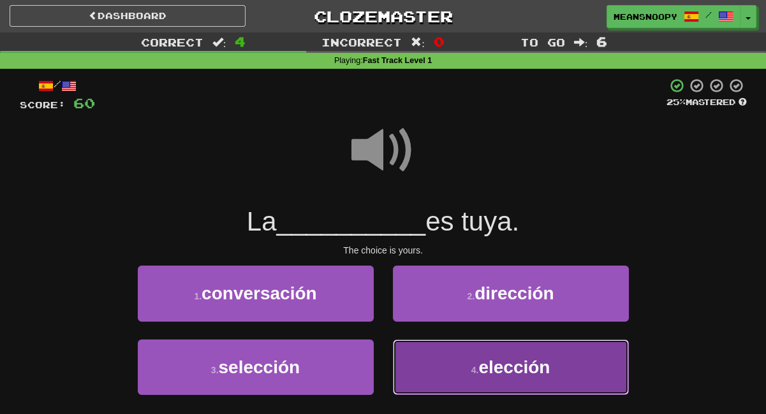
click at [446, 364] on button "4 . elección" at bounding box center [511, 367] width 236 height 55
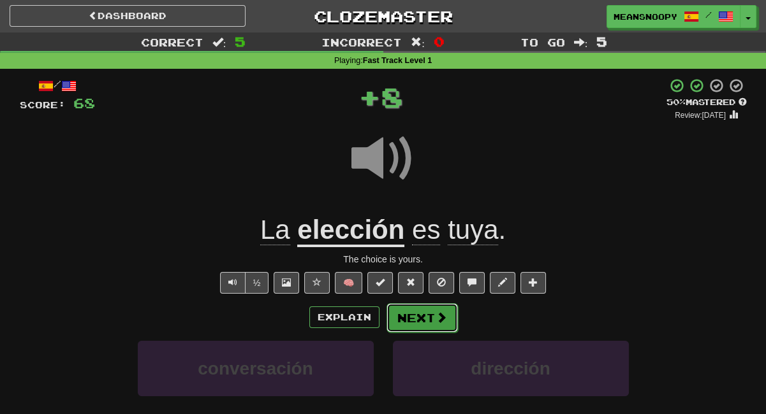
click at [421, 318] on button "Next" at bounding box center [421, 318] width 71 height 29
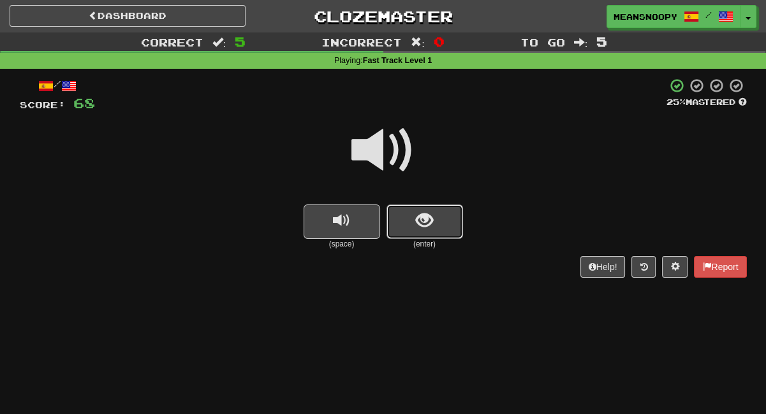
click at [434, 225] on button "show sentence" at bounding box center [424, 222] width 77 height 34
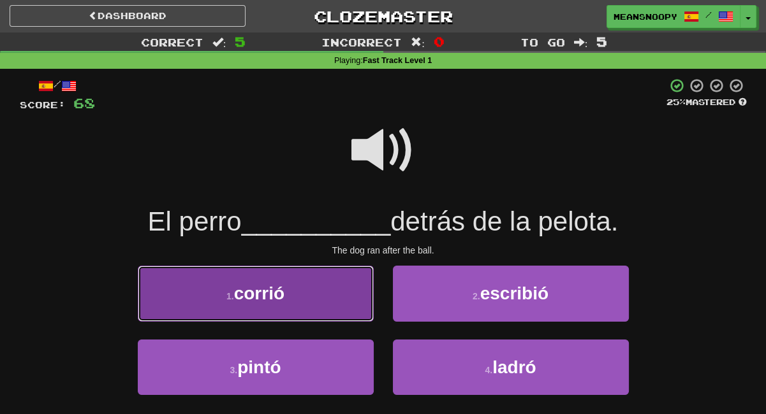
click at [329, 298] on button "1 . corrió" at bounding box center [256, 293] width 236 height 55
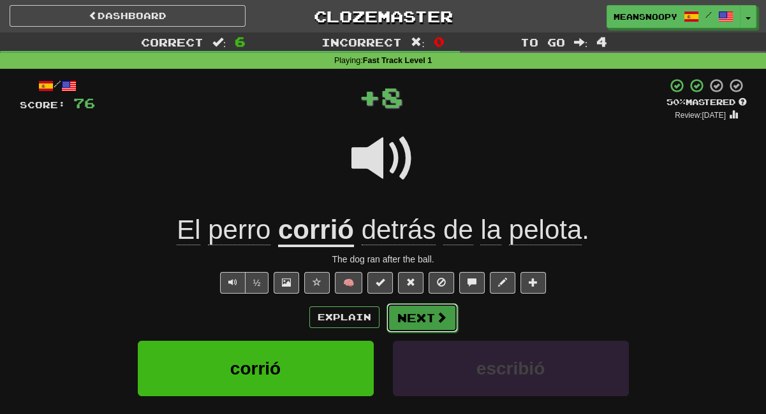
click at [416, 323] on button "Next" at bounding box center [421, 318] width 71 height 29
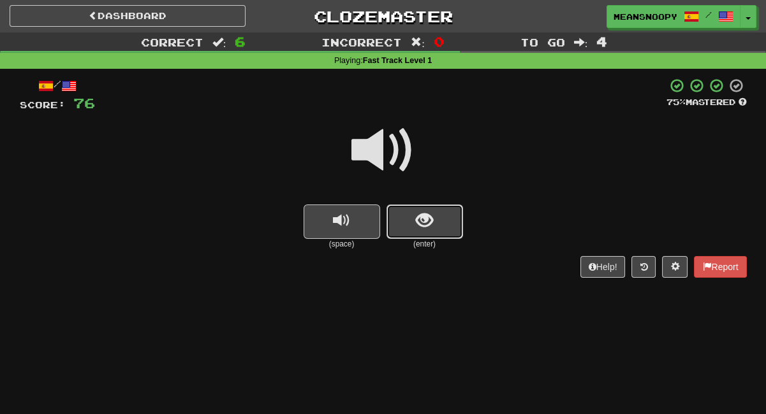
click at [431, 234] on button "show sentence" at bounding box center [424, 222] width 77 height 34
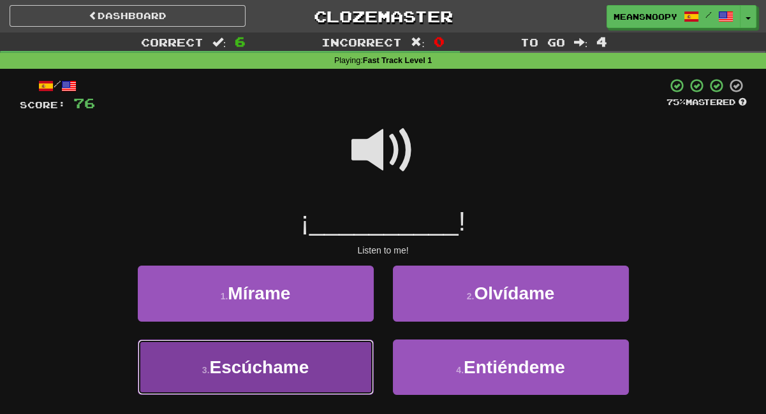
click at [319, 370] on button "3 . [GEOGRAPHIC_DATA]" at bounding box center [256, 367] width 236 height 55
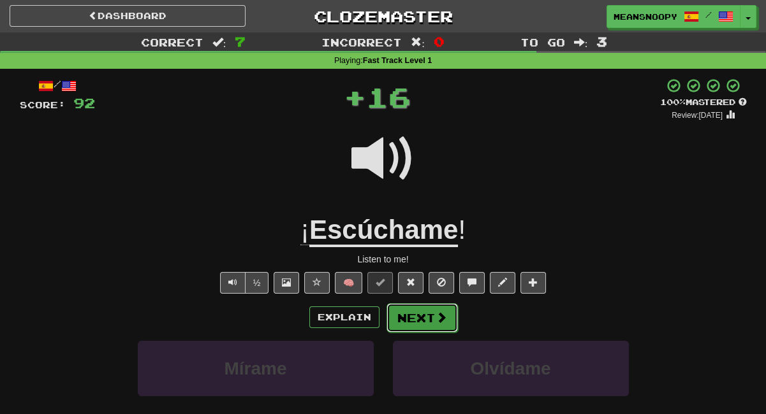
click at [411, 319] on button "Next" at bounding box center [421, 318] width 71 height 29
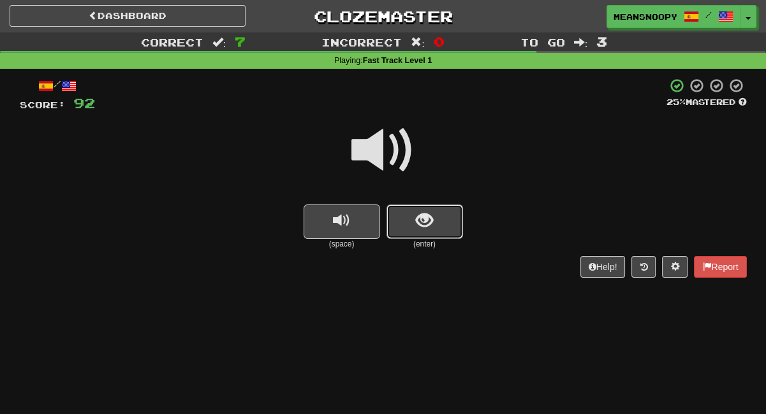
click at [416, 224] on span "show sentence" at bounding box center [424, 220] width 17 height 17
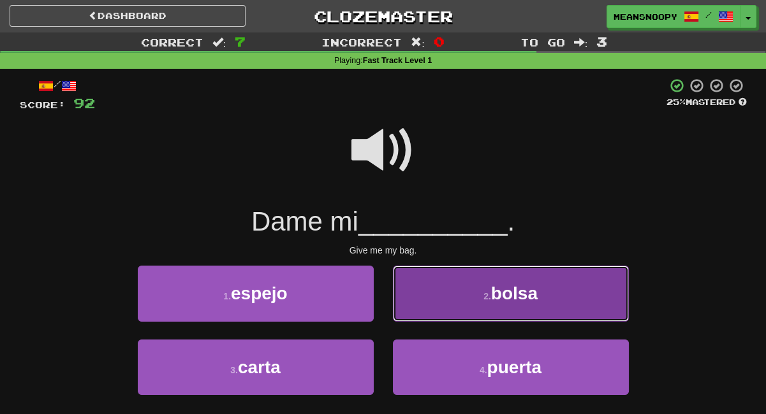
click at [435, 312] on button "2 . bolsa" at bounding box center [511, 293] width 236 height 55
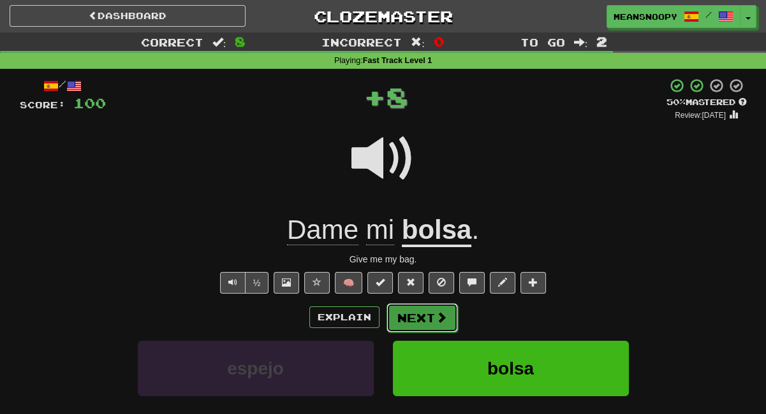
click at [425, 324] on button "Next" at bounding box center [421, 318] width 71 height 29
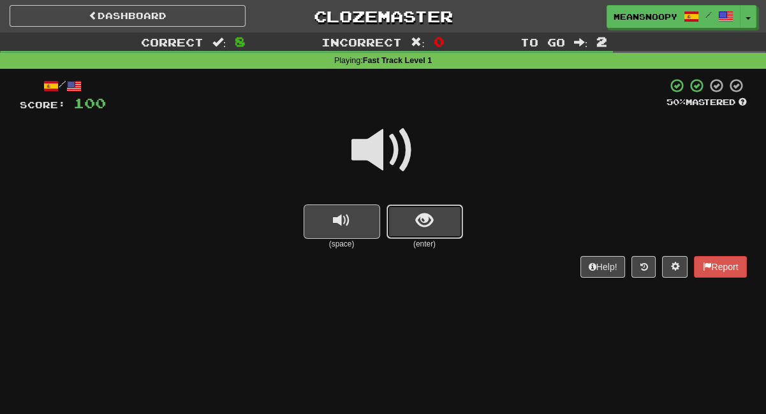
click at [428, 228] on span "show sentence" at bounding box center [424, 220] width 17 height 17
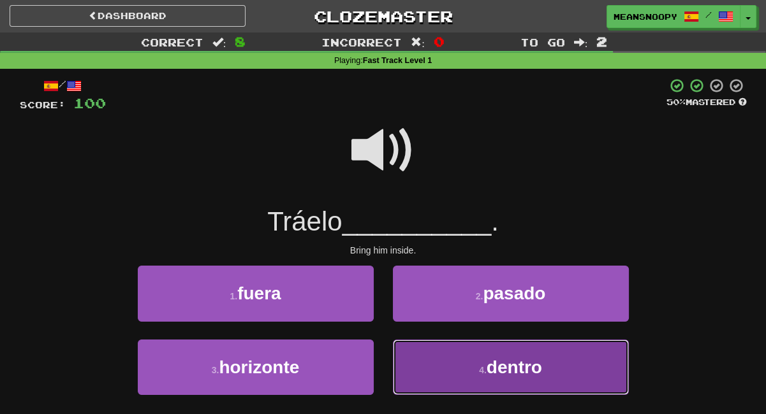
click at [422, 364] on button "4 . dentro" at bounding box center [511, 367] width 236 height 55
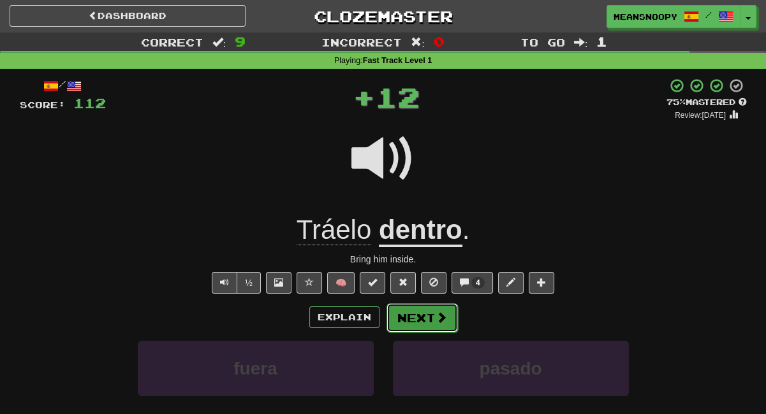
click at [414, 324] on button "Next" at bounding box center [421, 318] width 71 height 29
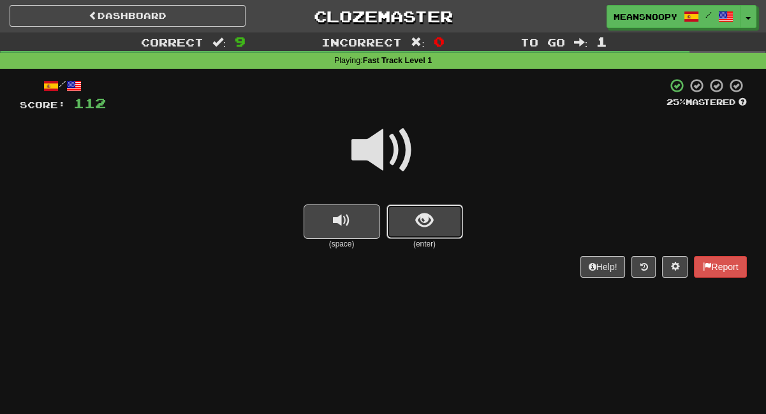
click at [417, 226] on span "show sentence" at bounding box center [424, 220] width 17 height 17
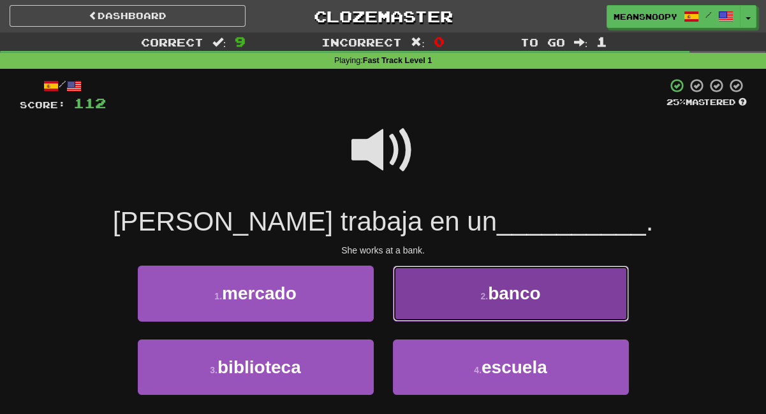
click at [430, 289] on button "2 . banco" at bounding box center [511, 293] width 236 height 55
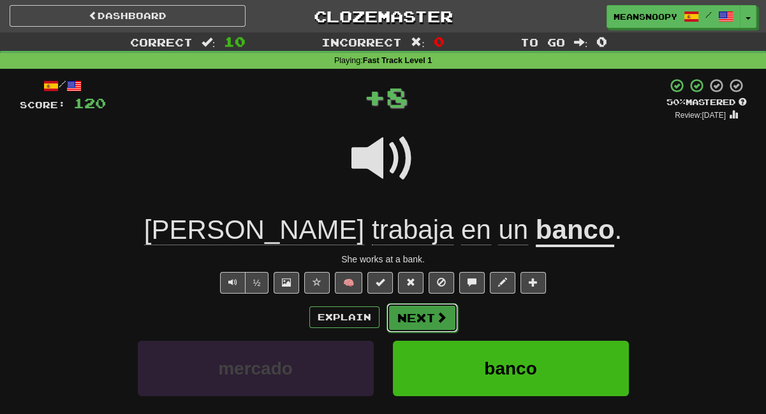
click at [431, 323] on button "Next" at bounding box center [421, 318] width 71 height 29
